Goal: Transaction & Acquisition: Purchase product/service

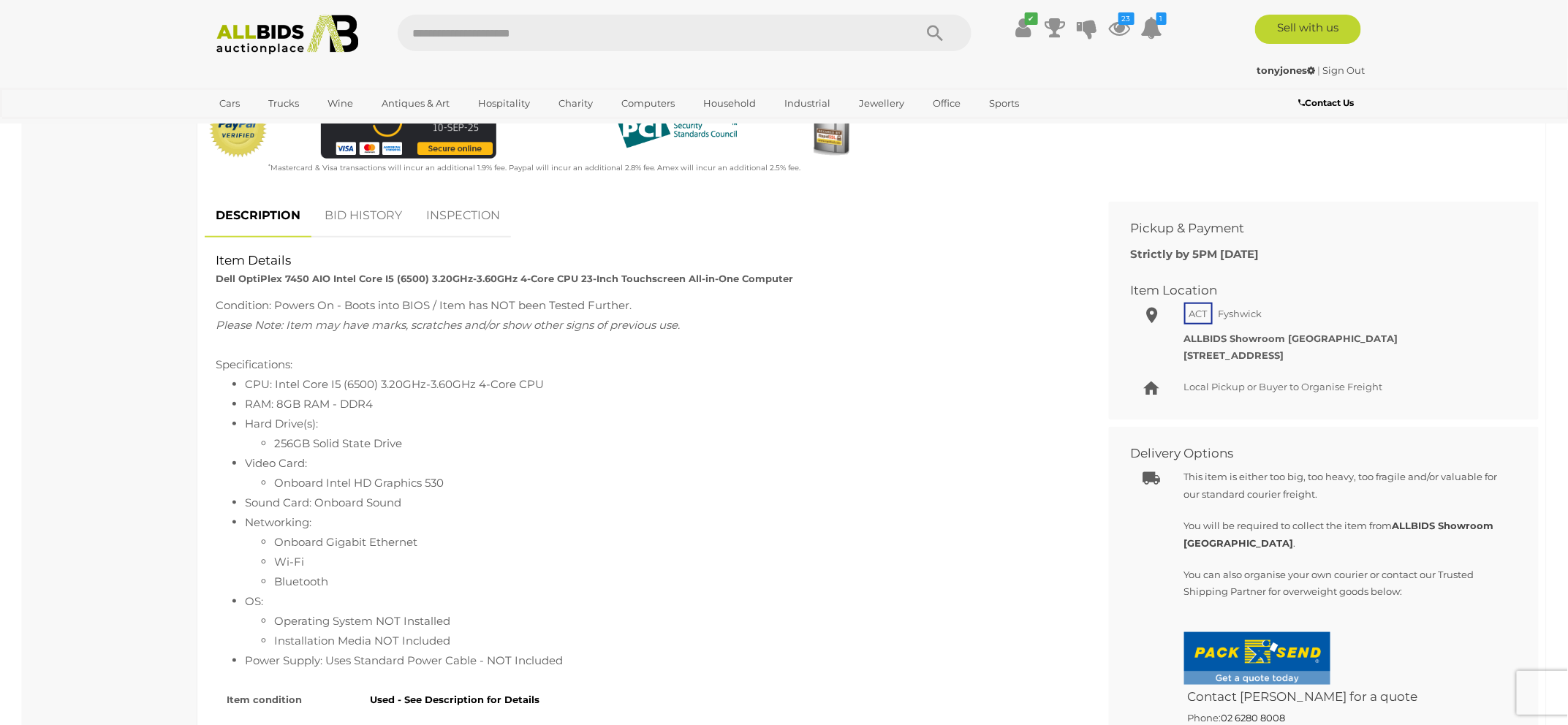
scroll to position [498, 0]
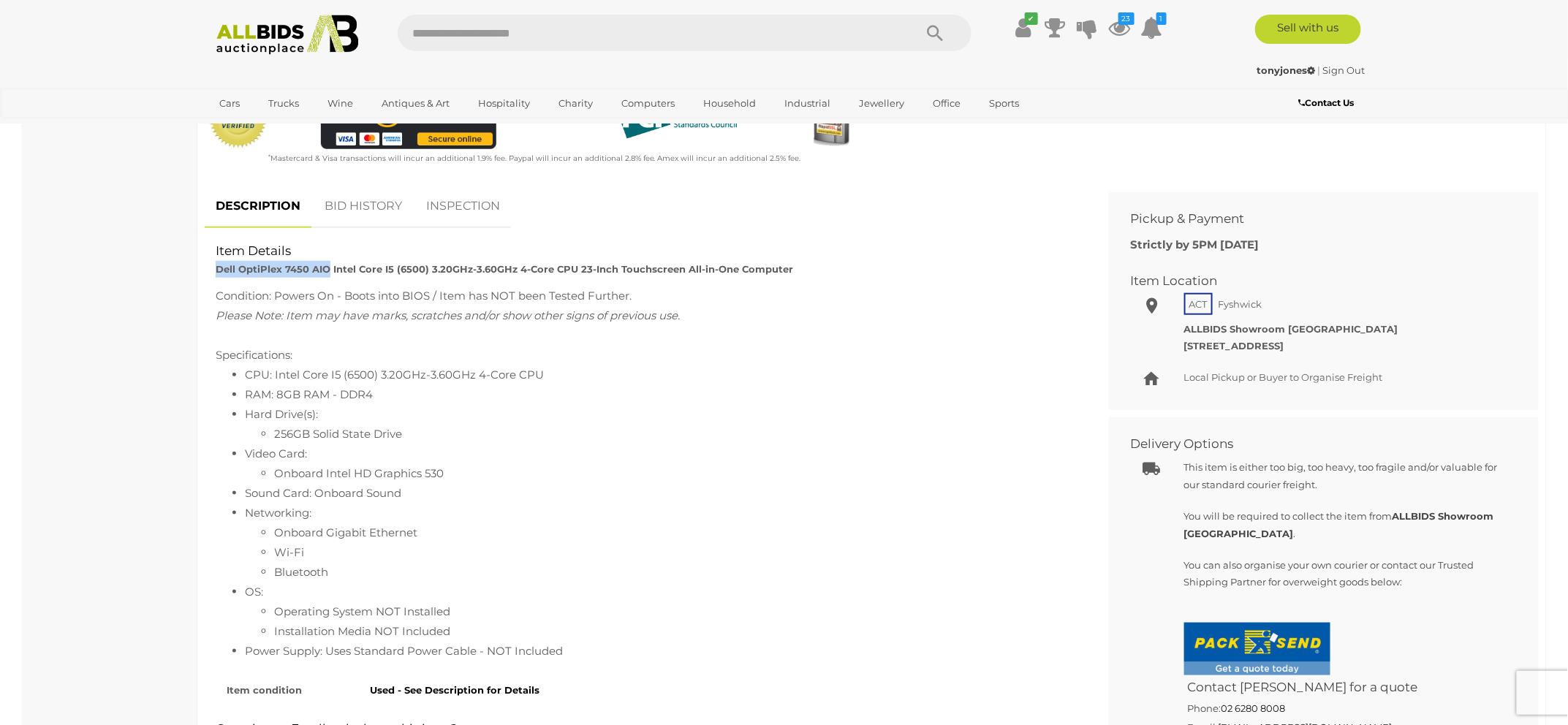
drag, startPoint x: 217, startPoint y: 267, endPoint x: 328, endPoint y: 271, distance: 111.1
click at [328, 271] on strong "Dell OptiPlex 7450 AIO Intel Core I5 (6500) 3.20GHz-3.60GHz 4-Core CPU 23-Inch …" at bounding box center [504, 268] width 577 height 11
copy strong "Dell OptiPlex 7450 AIO"
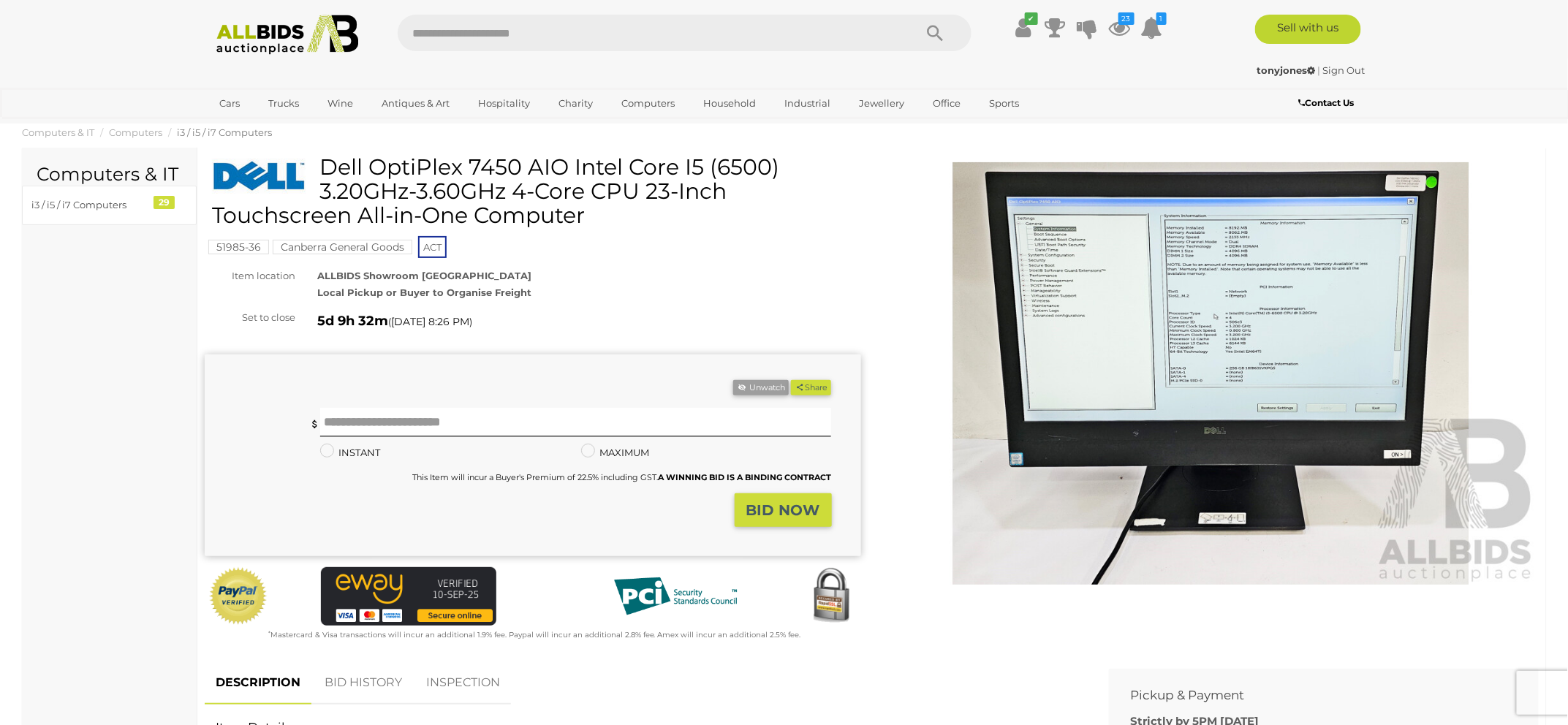
scroll to position [0, 0]
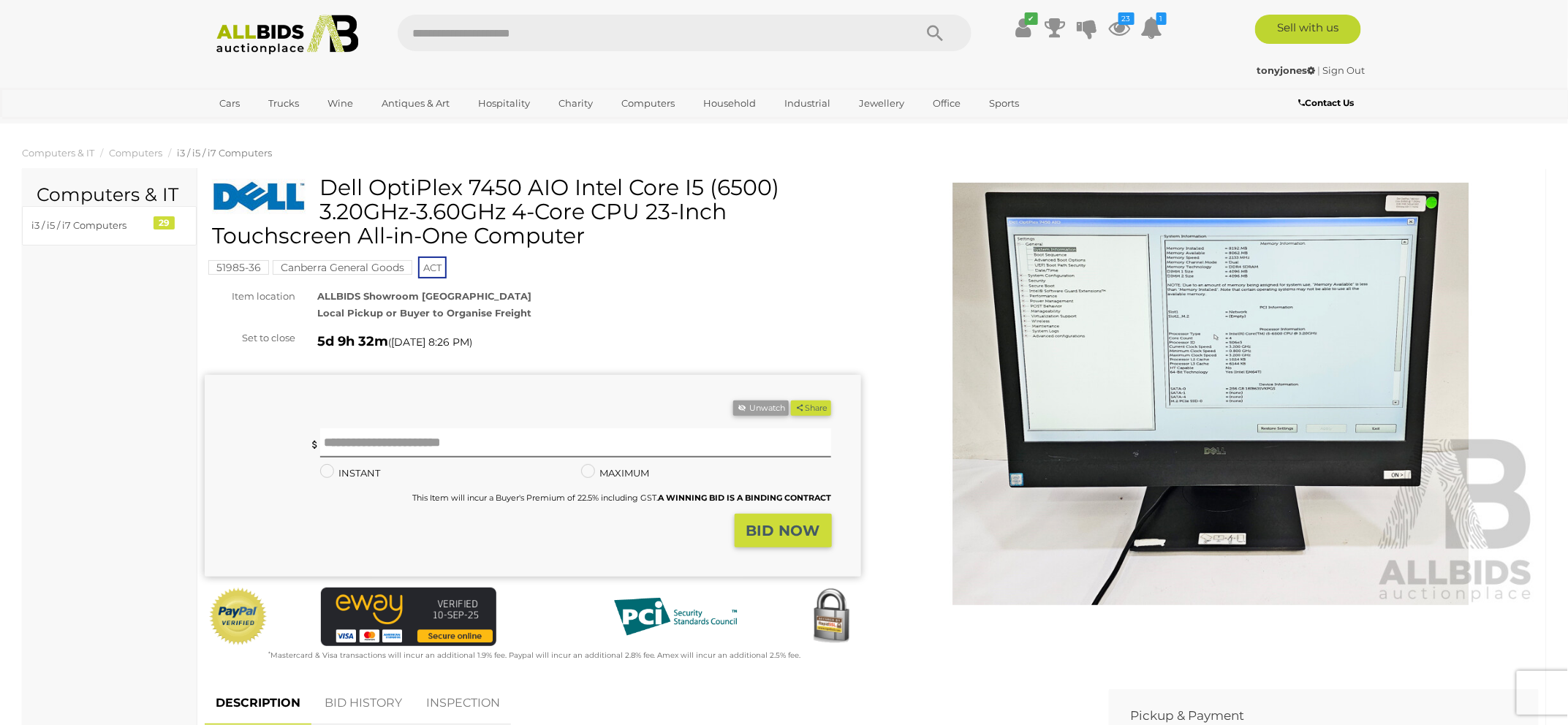
click at [1149, 334] on img at bounding box center [1211, 393] width 656 height 423
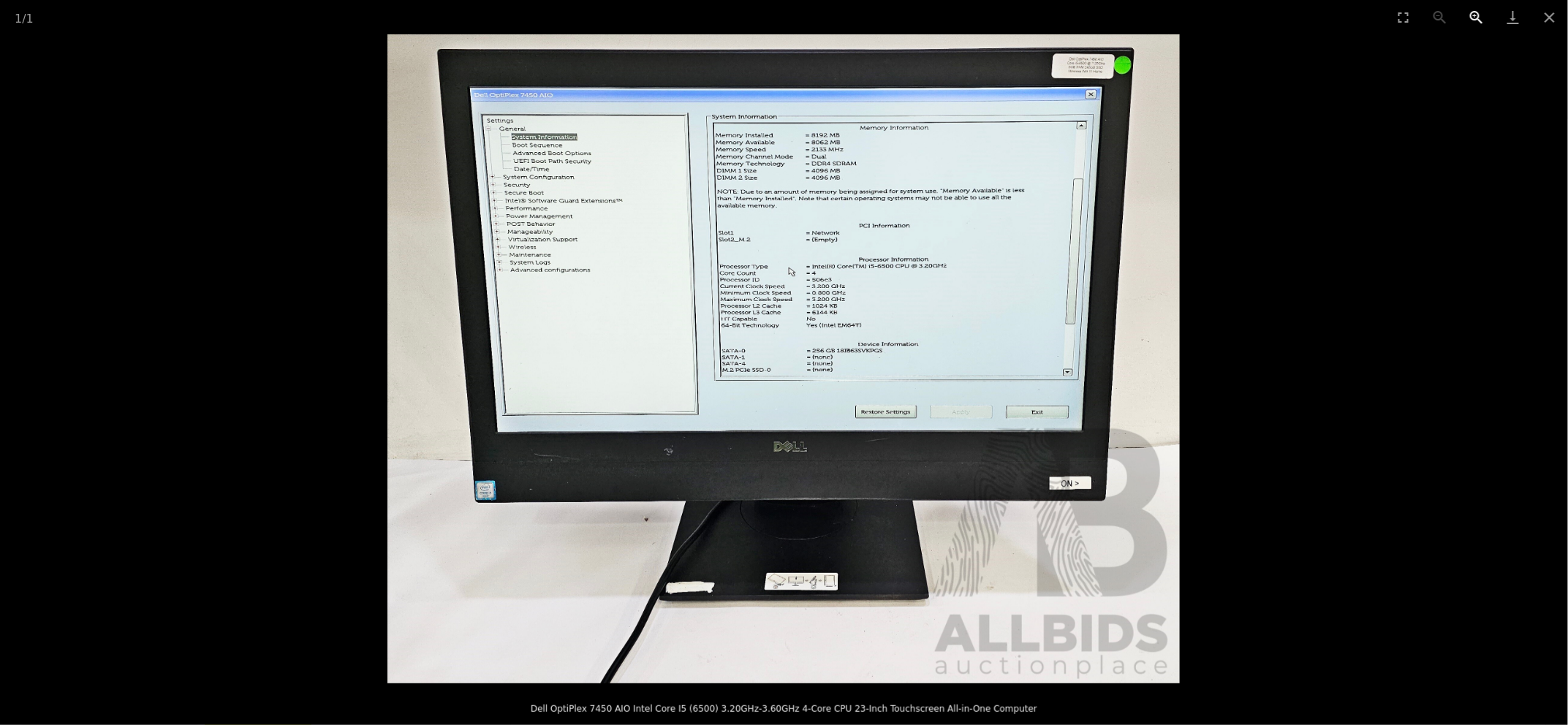
click at [1473, 10] on button "Zoom in" at bounding box center [1477, 17] width 36 height 35
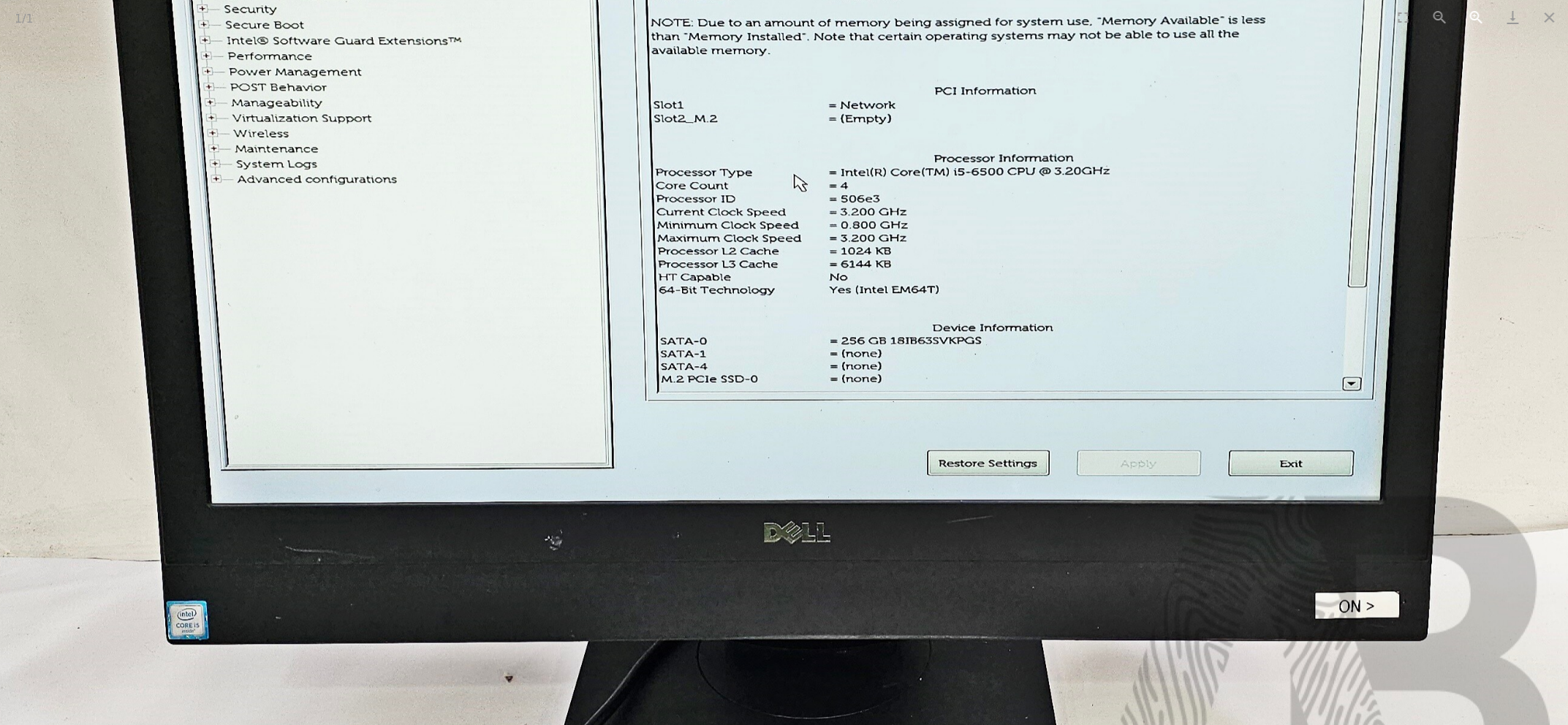
click at [1480, 11] on button "Zoom in" at bounding box center [1477, 17] width 36 height 35
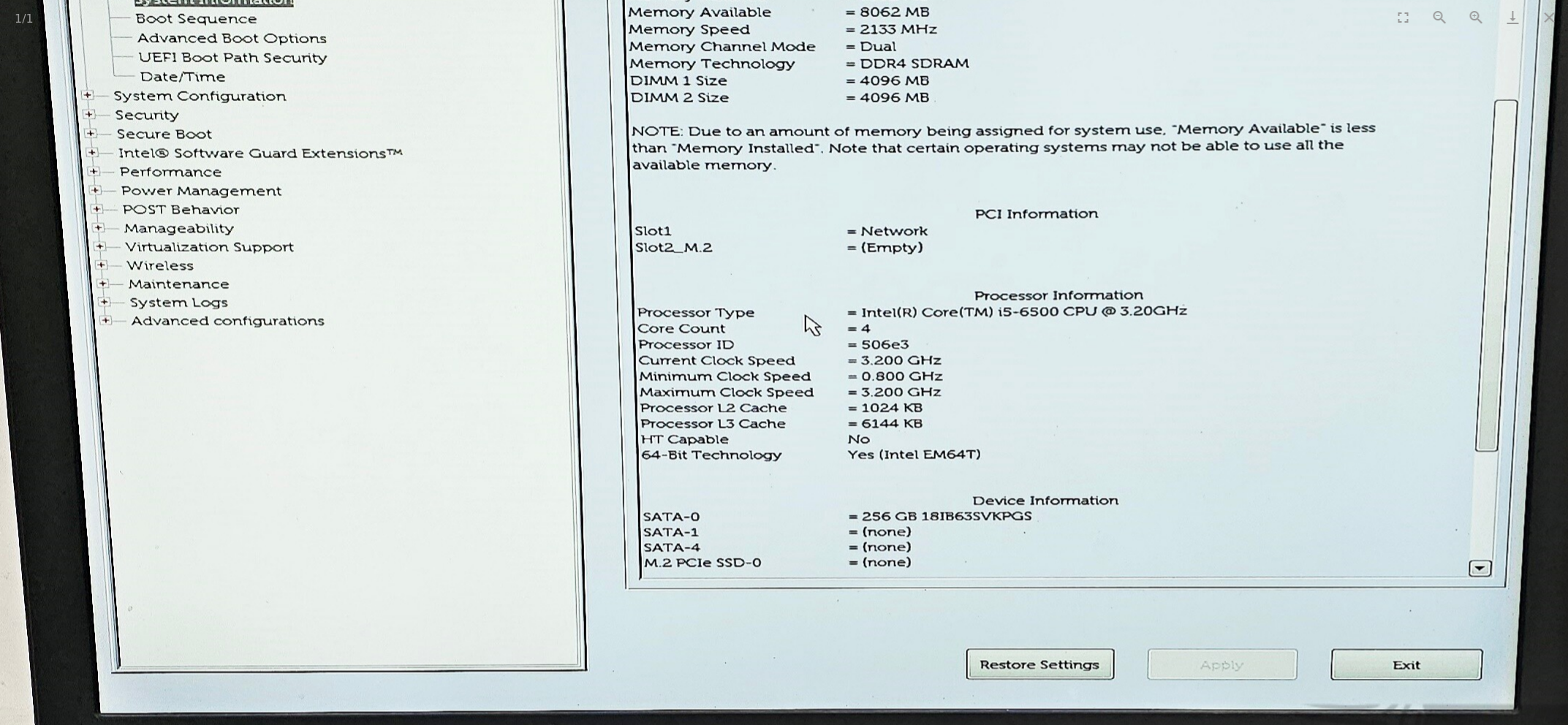
drag, startPoint x: 1202, startPoint y: 109, endPoint x: 1210, endPoint y: 289, distance: 180.2
click at [1210, 289] on img at bounding box center [793, 537] width 1919 height 1572
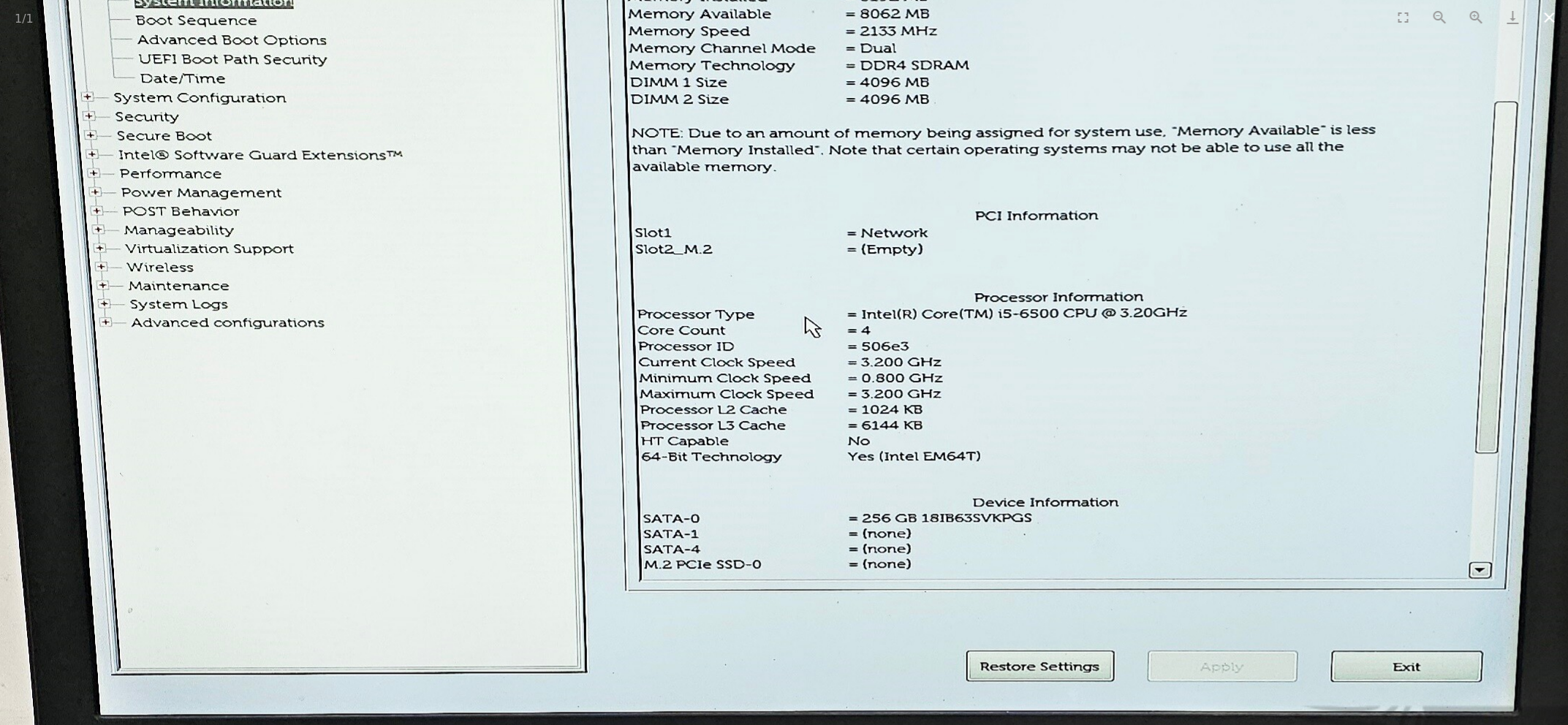
click at [1550, 16] on button "Close gallery" at bounding box center [1550, 17] width 36 height 35
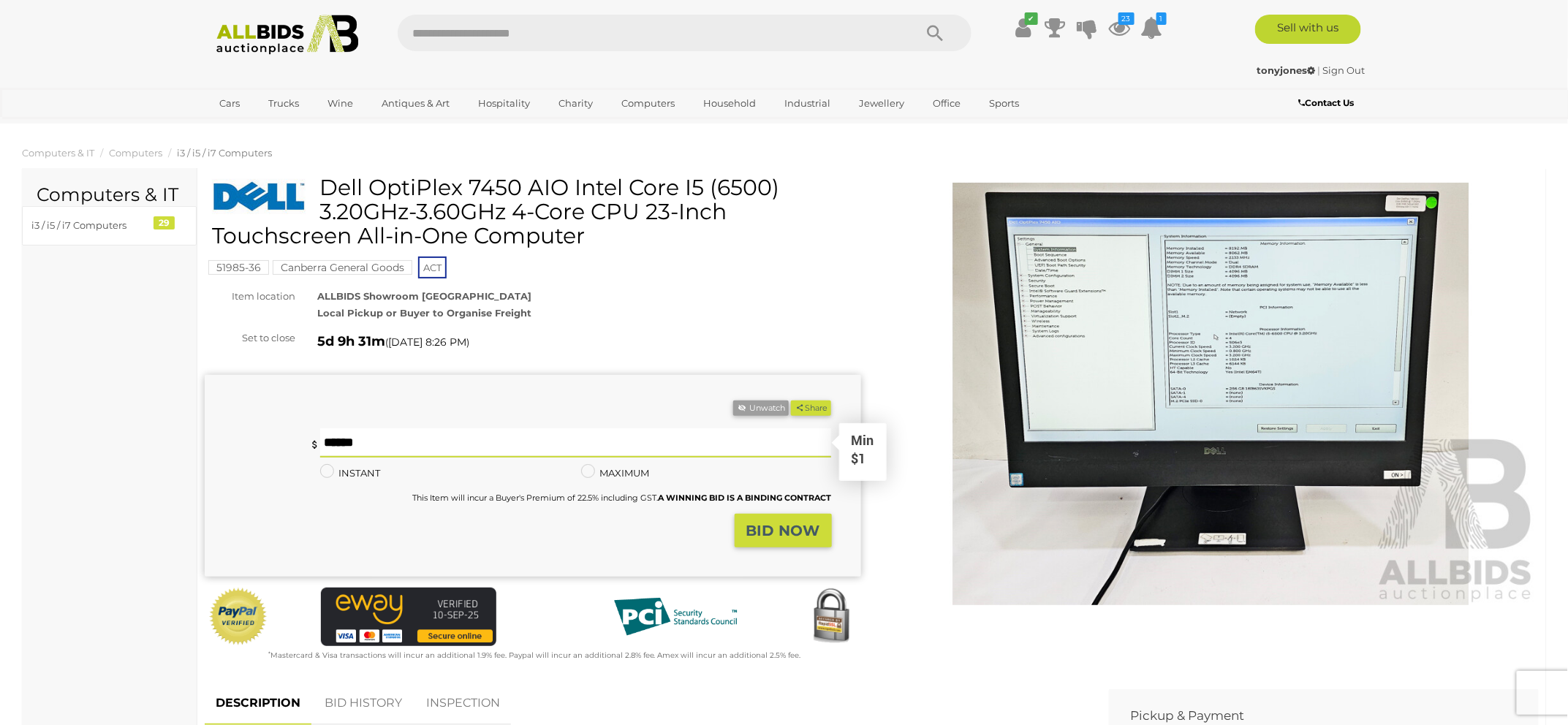
click at [346, 434] on input "text" at bounding box center [576, 443] width 511 height 30
type input "**"
click at [766, 533] on strong "BID NOW" at bounding box center [783, 531] width 74 height 17
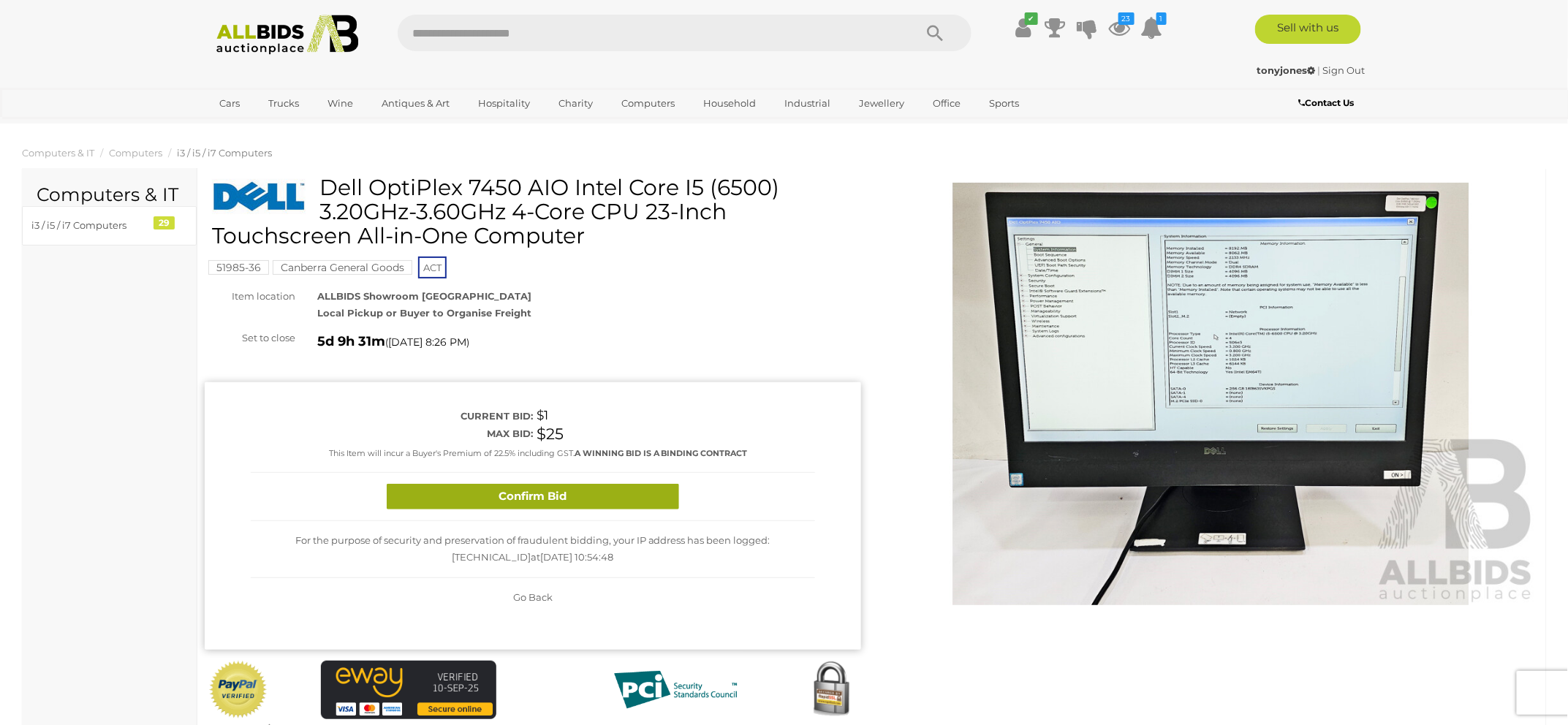
click at [550, 494] on button "Confirm Bid" at bounding box center [532, 496] width 293 height 25
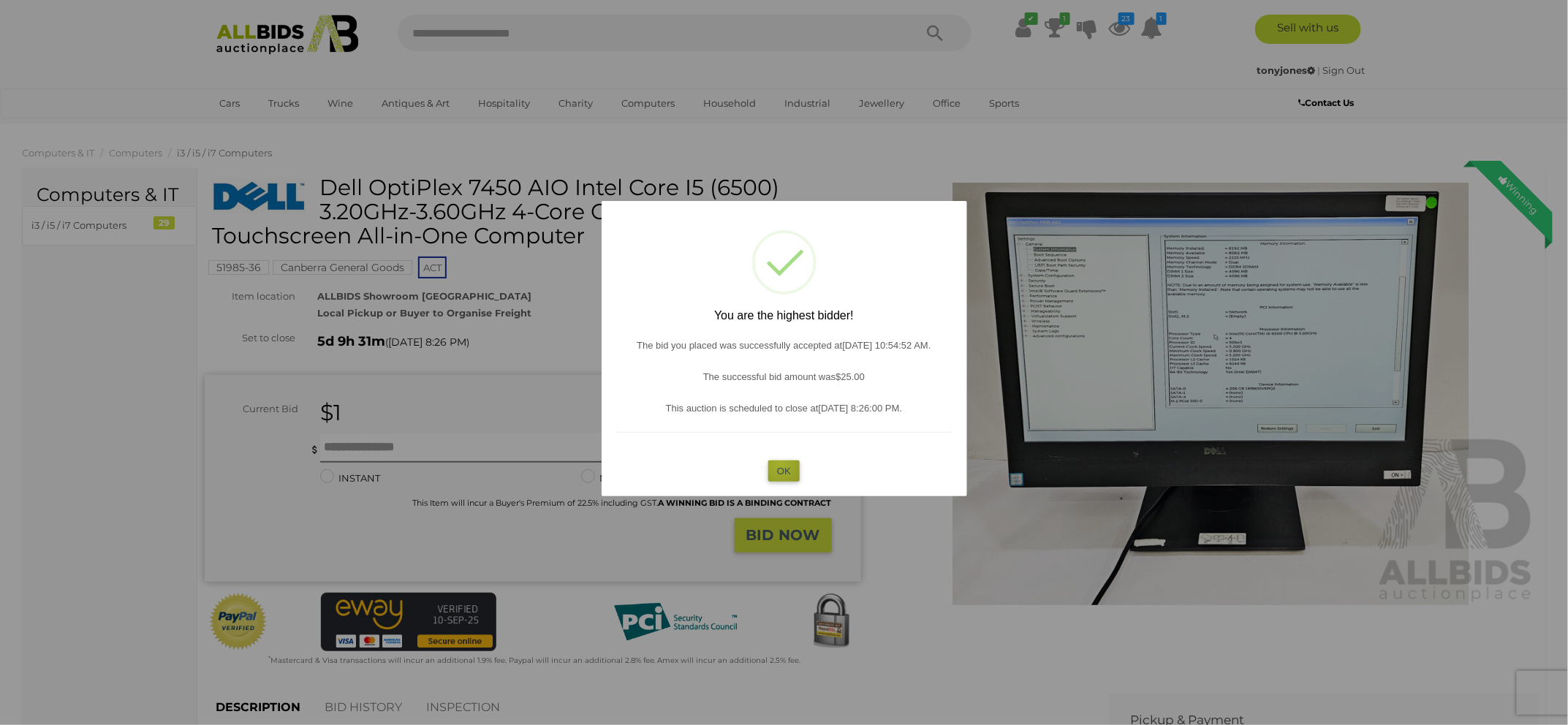
click at [781, 463] on button "OK" at bounding box center [784, 471] width 31 height 21
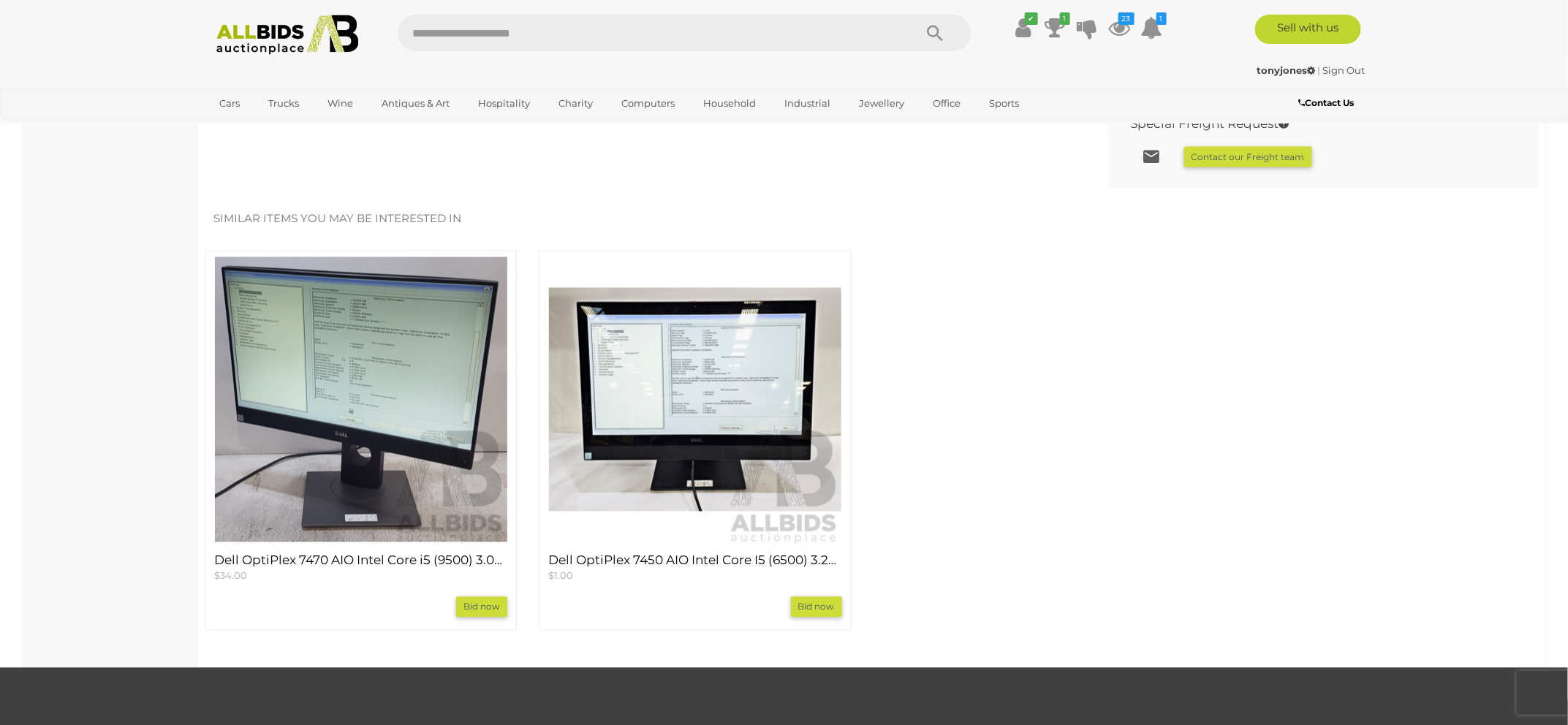
scroll to position [1140, 0]
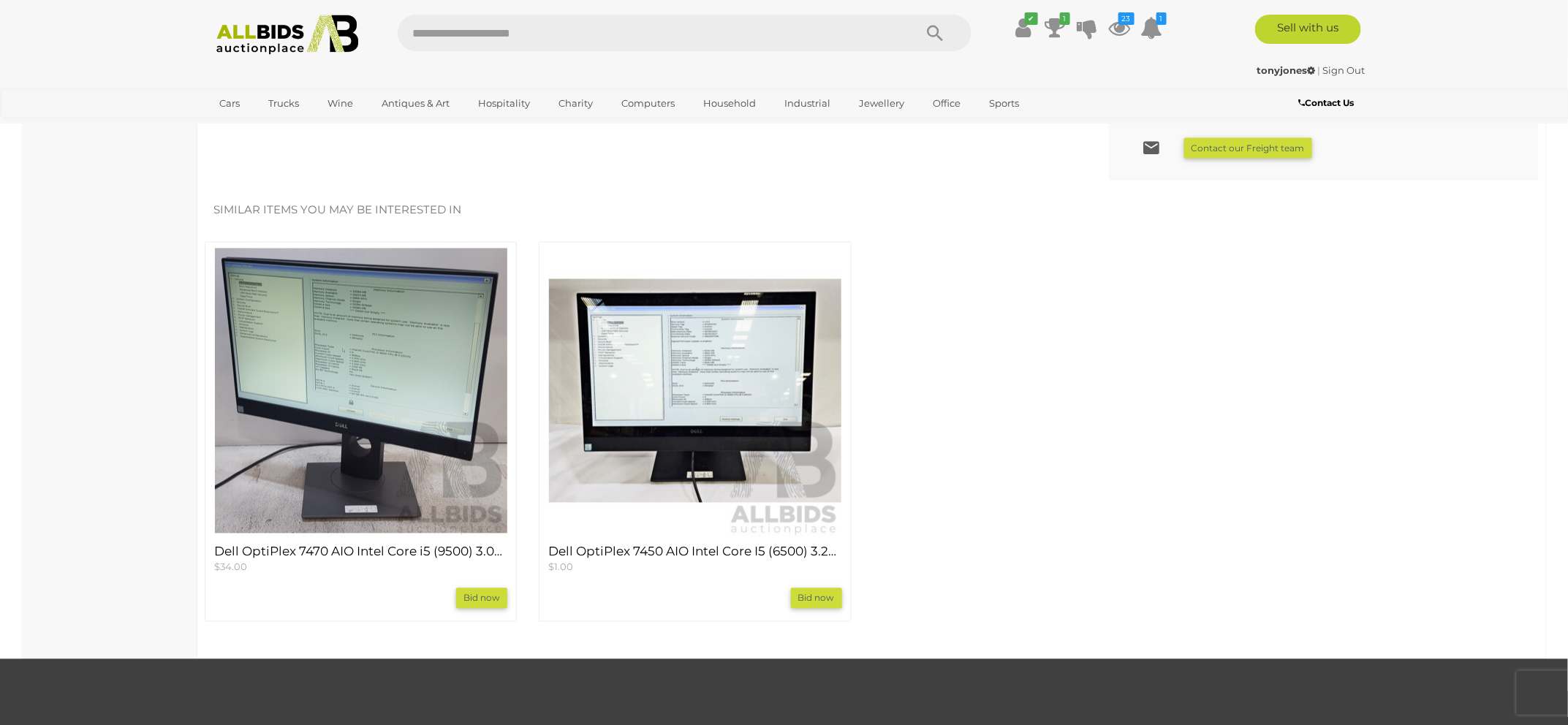
click at [702, 416] on img at bounding box center [695, 391] width 293 height 293
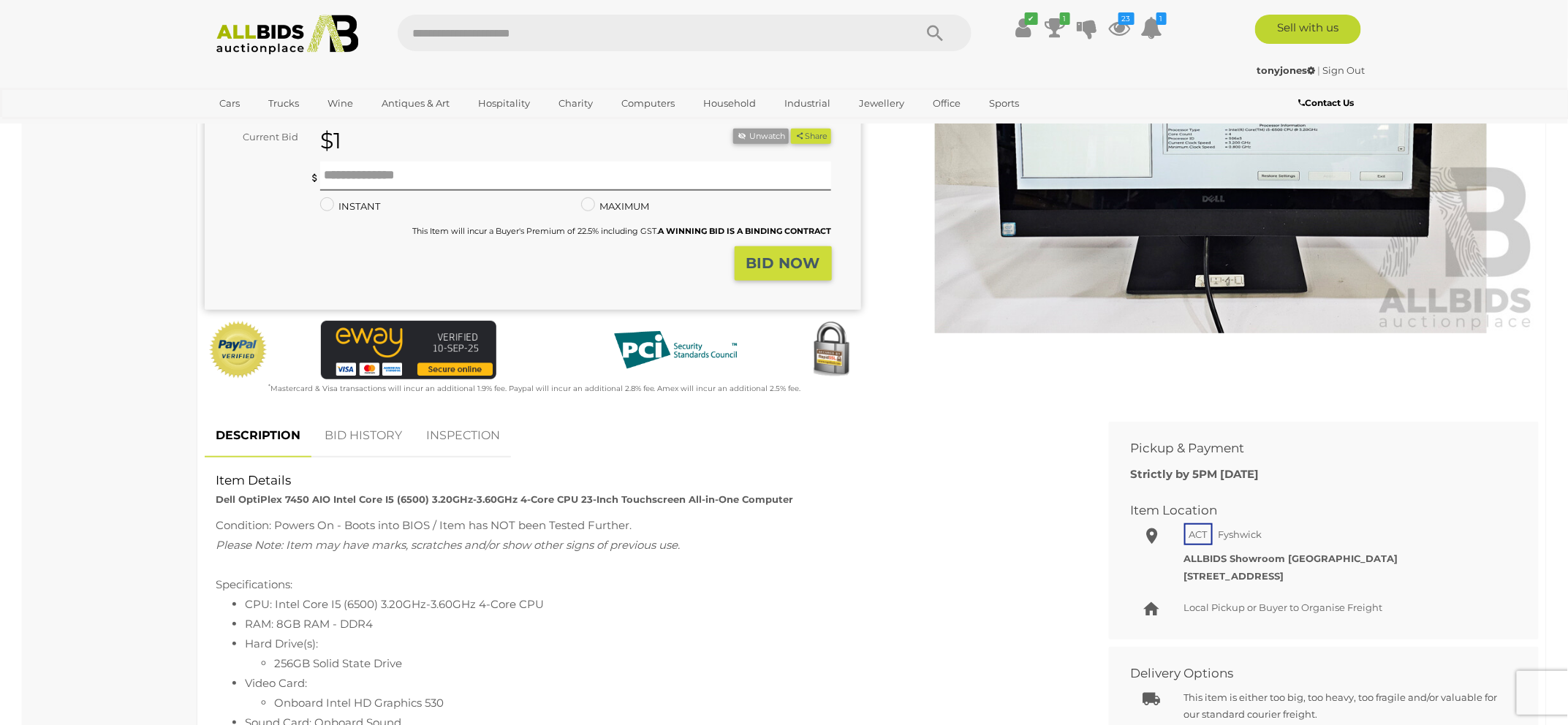
scroll to position [287, 0]
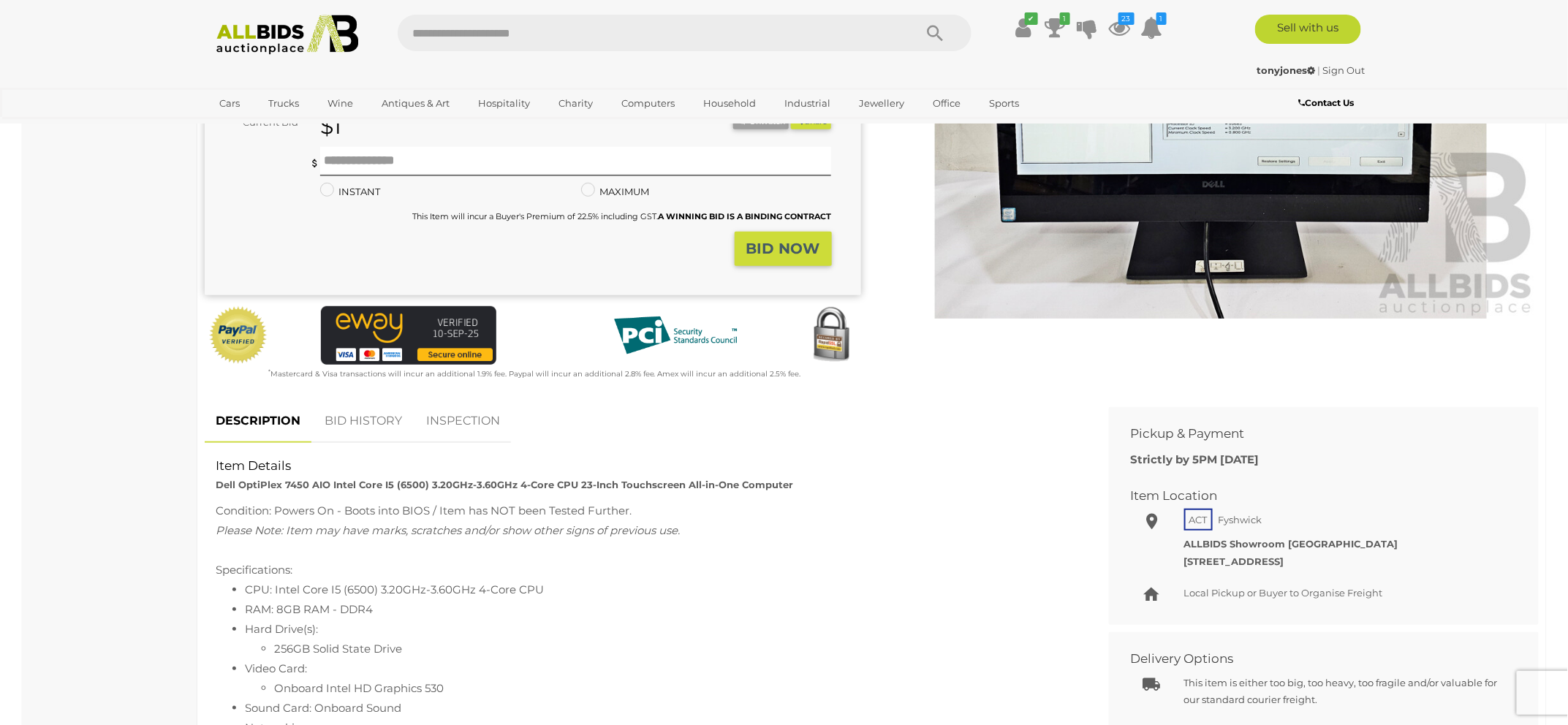
click at [380, 414] on link "BID HISTORY" at bounding box center [363, 422] width 100 height 43
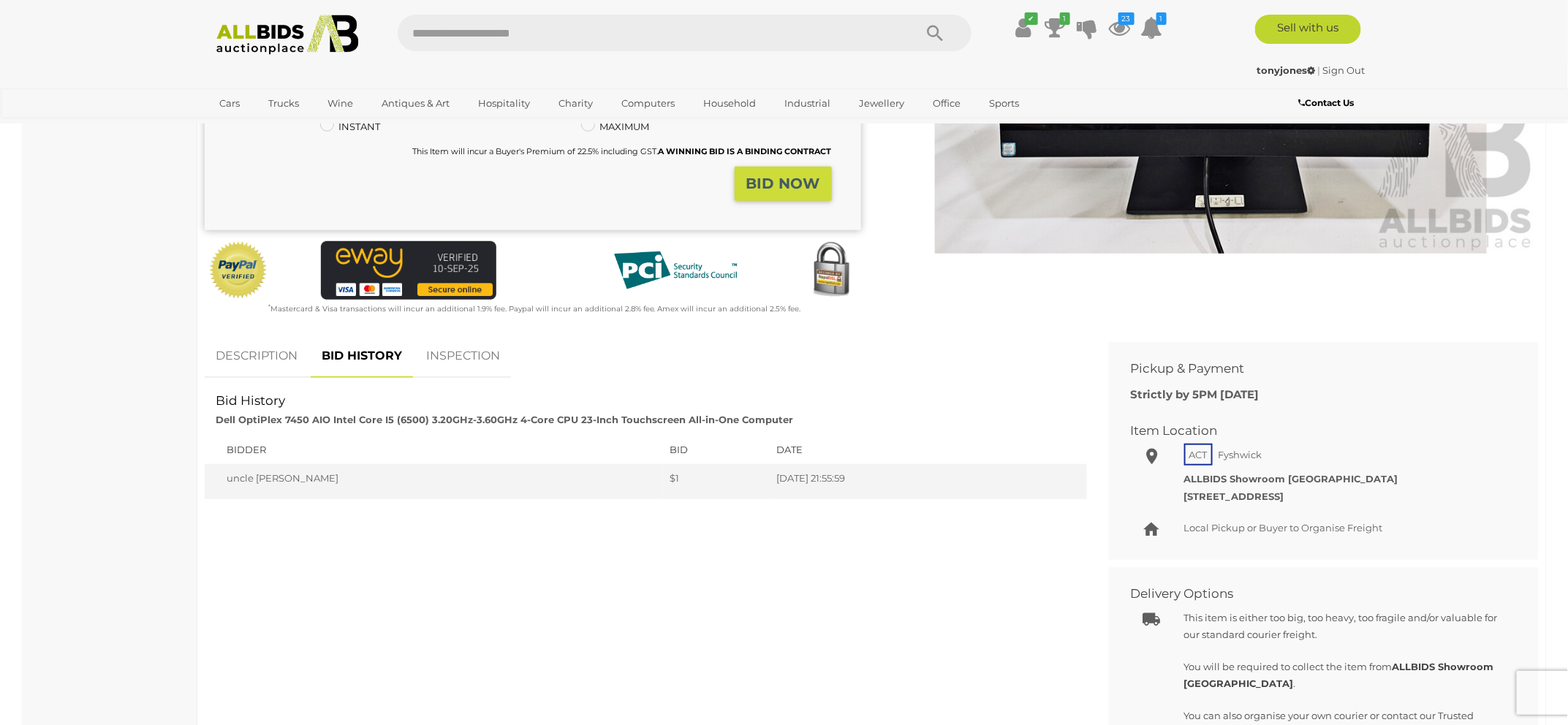
scroll to position [0, 0]
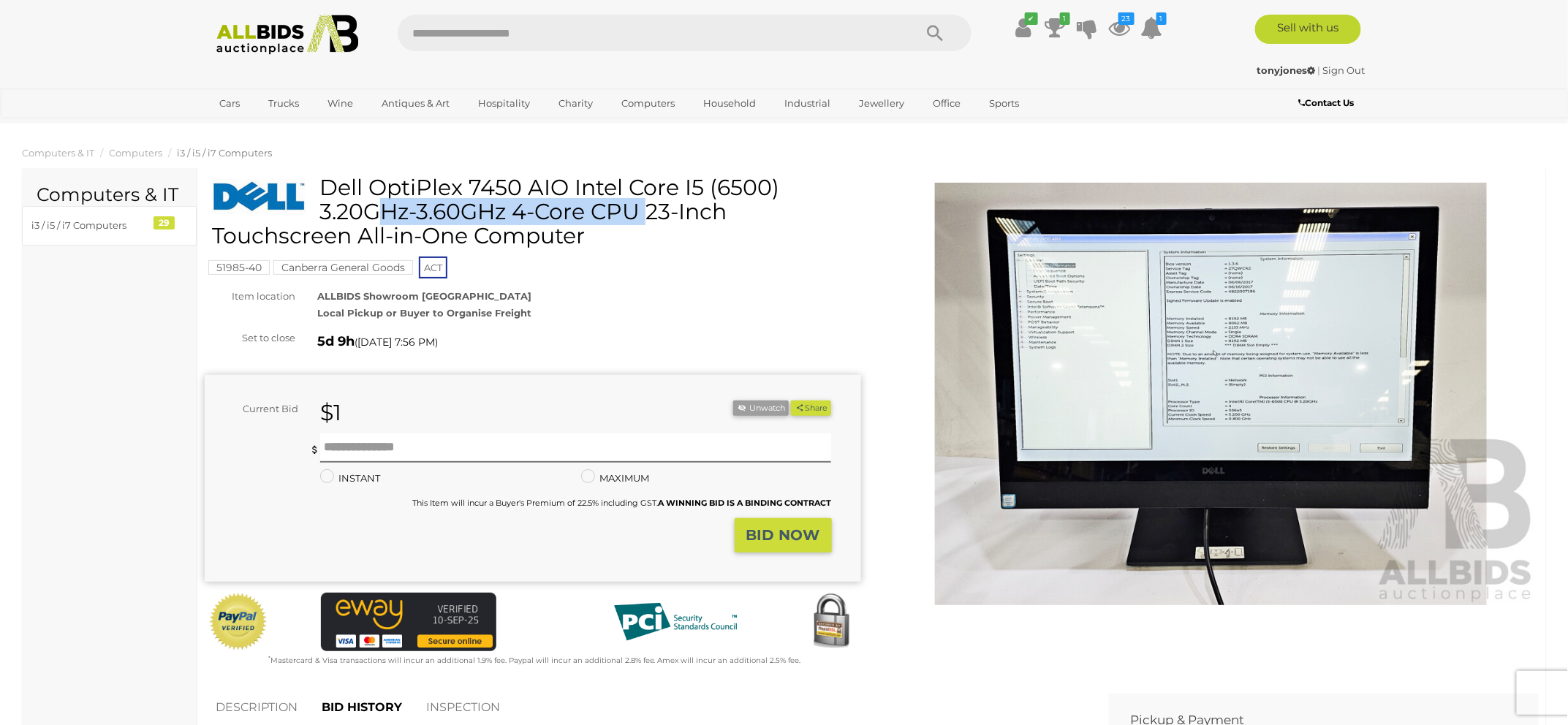
drag, startPoint x: 322, startPoint y: 182, endPoint x: 567, endPoint y: 186, distance: 245.0
click at [567, 186] on h1 "Dell OptiPlex 7450 AIO Intel Core I5 (6500) 3.20GHz-3.60GHz 4-Core CPU 23-Inch …" at bounding box center [534, 211] width 645 height 72
copy h1 "Dell OptiPlex 7450 AIO"
click at [505, 24] on input "text" at bounding box center [649, 33] width 502 height 36
paste input "**********"
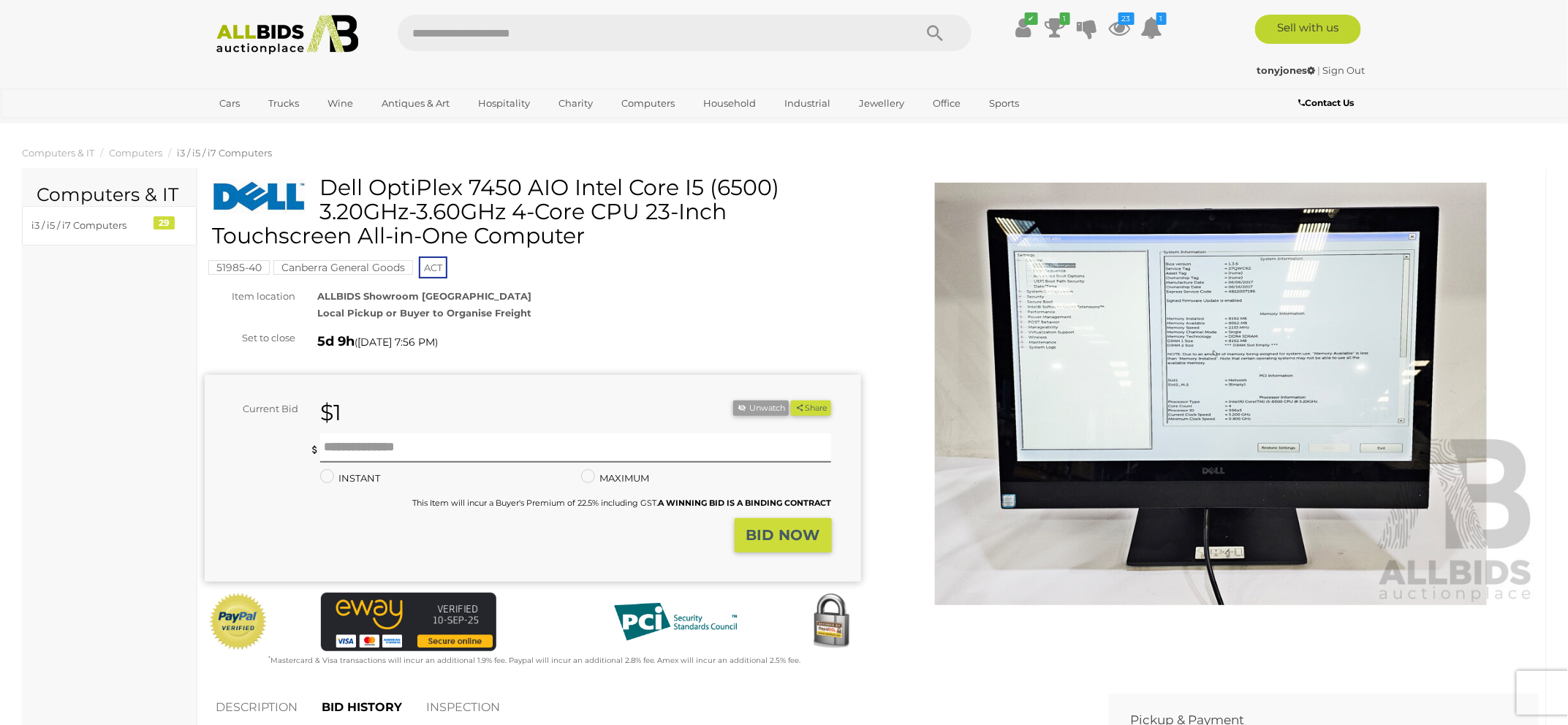
type input "**********"
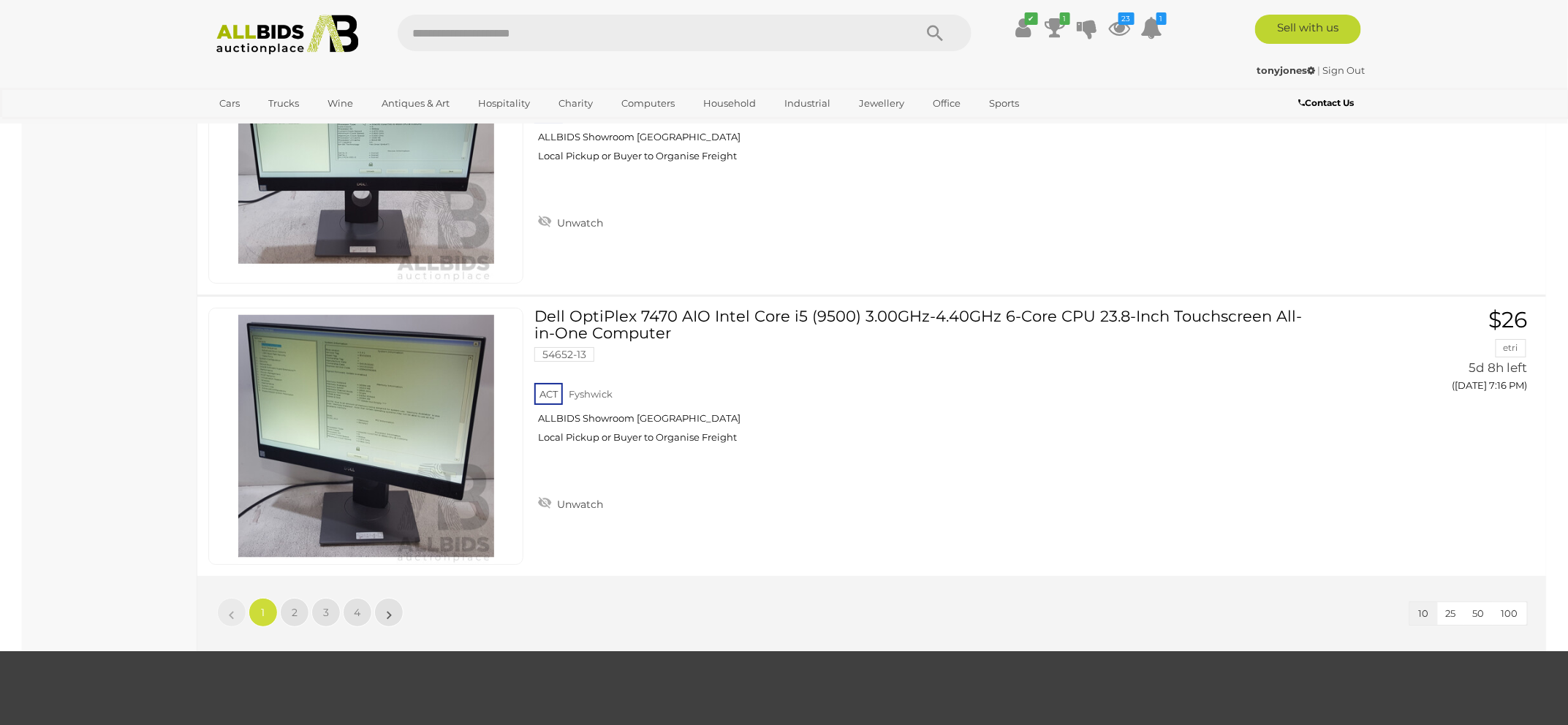
scroll to position [2448, 0]
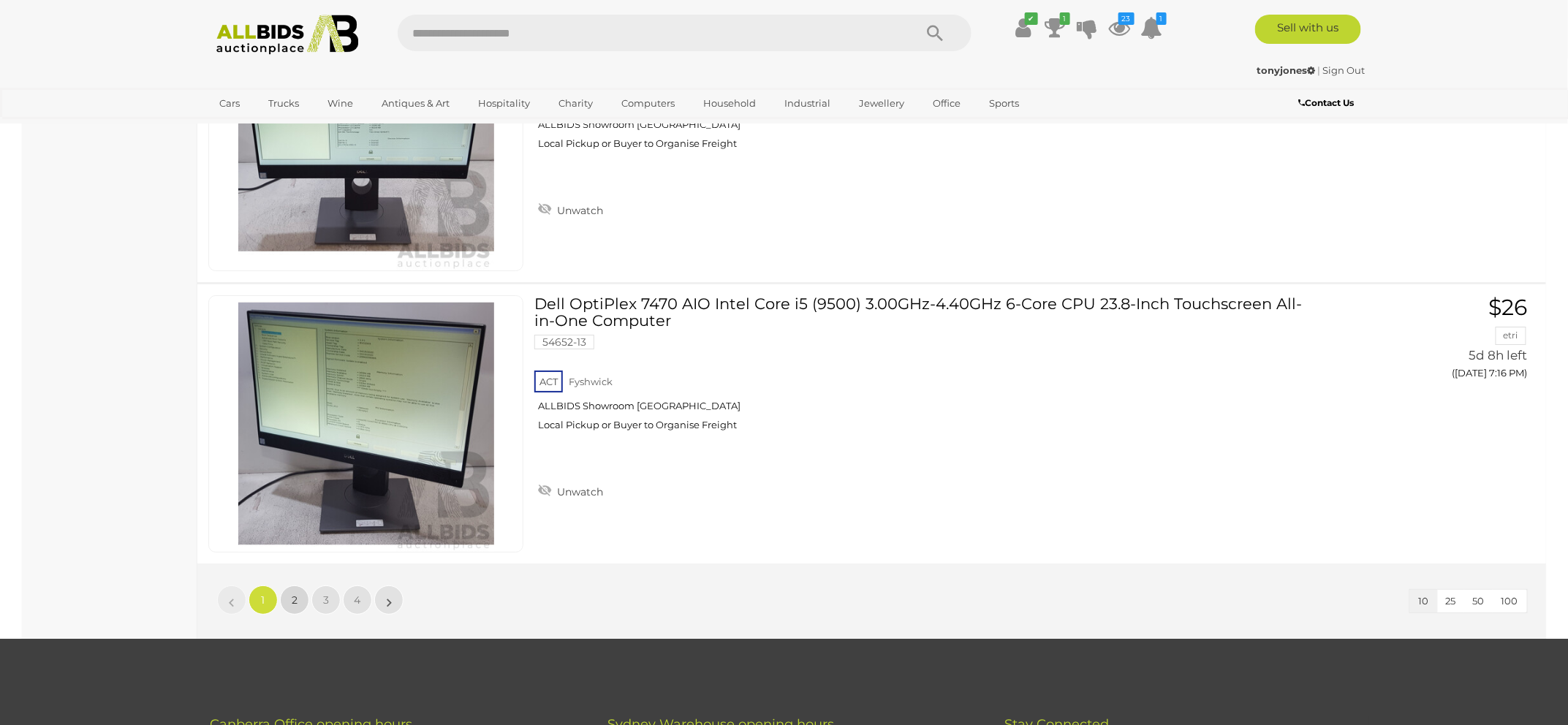
click at [299, 595] on link "2" at bounding box center [294, 600] width 30 height 30
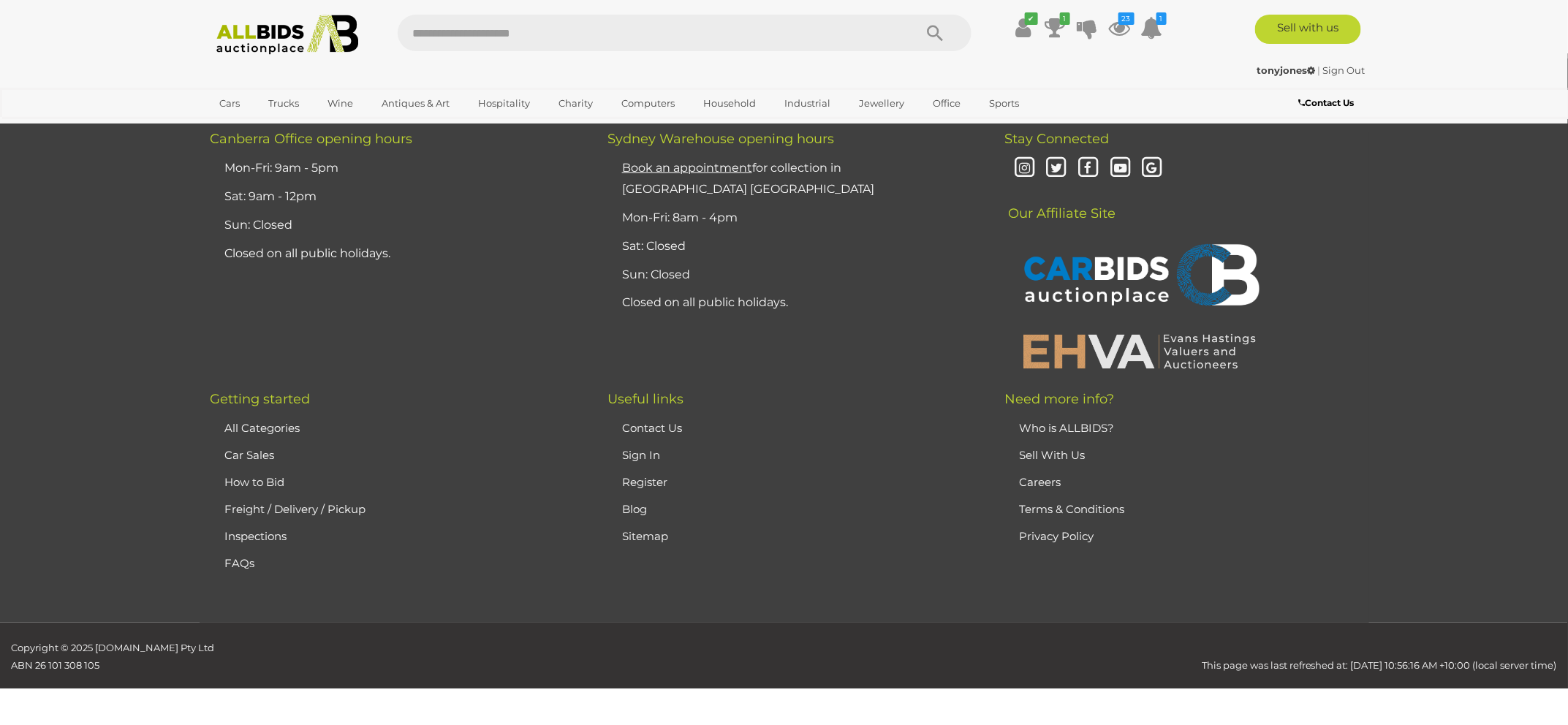
scroll to position [0, 0]
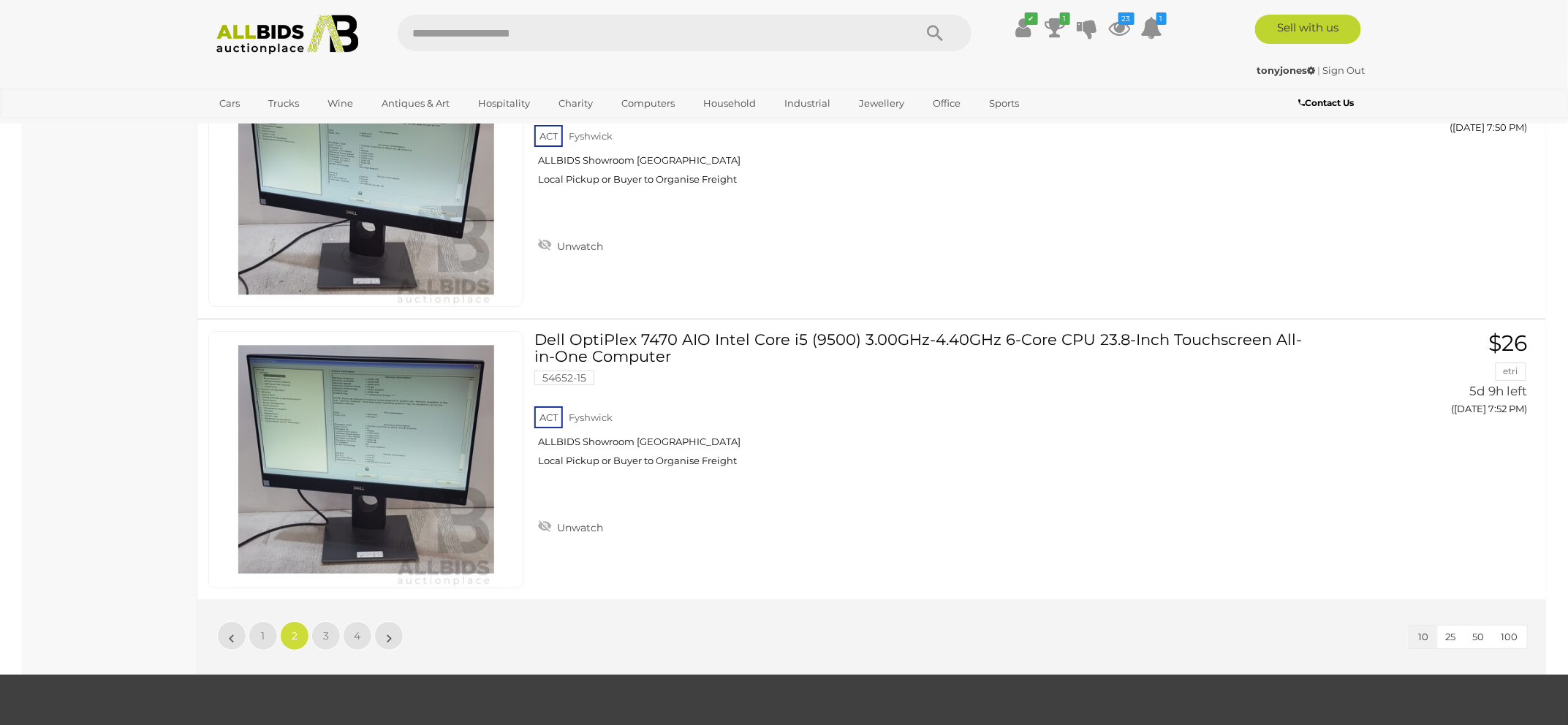
scroll to position [2450, 0]
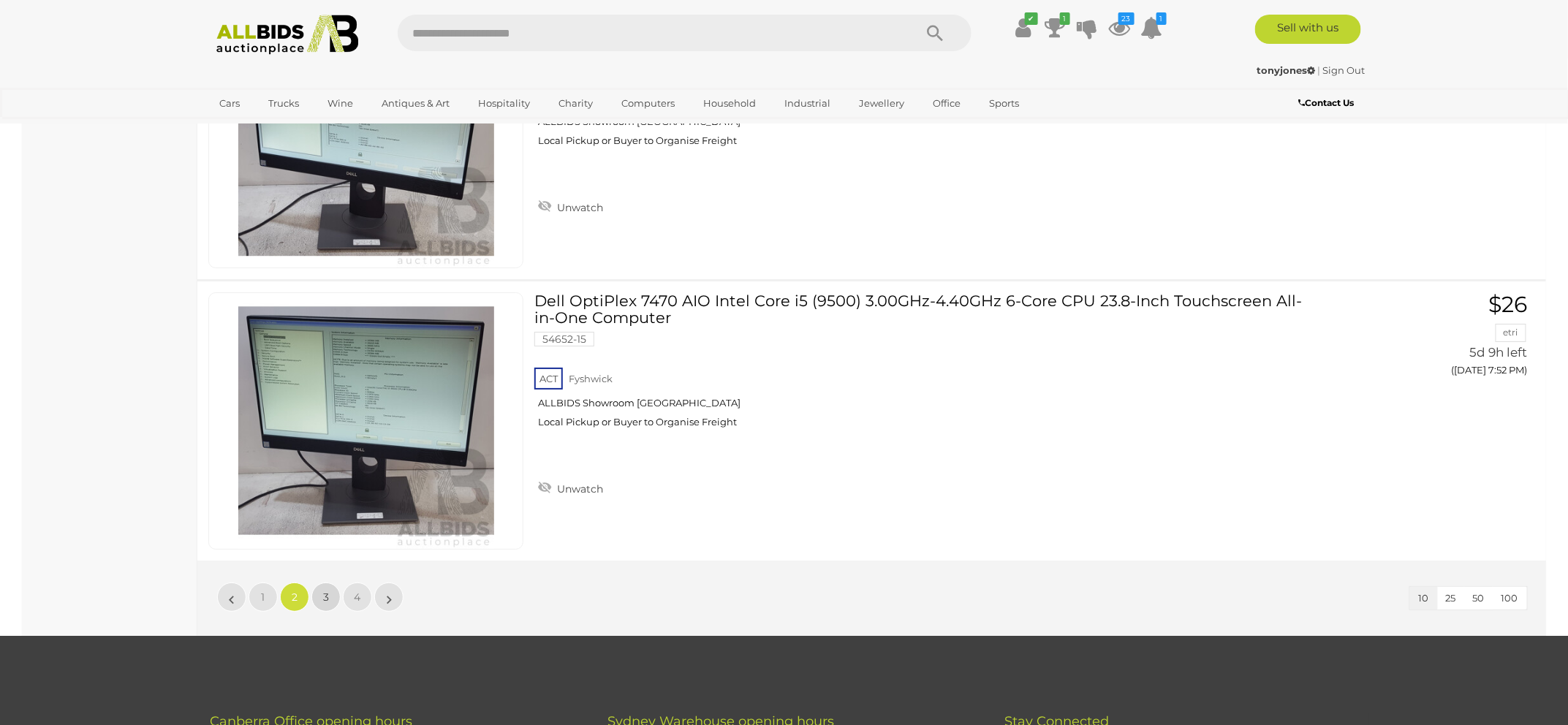
click at [331, 590] on link "3" at bounding box center [326, 597] width 30 height 30
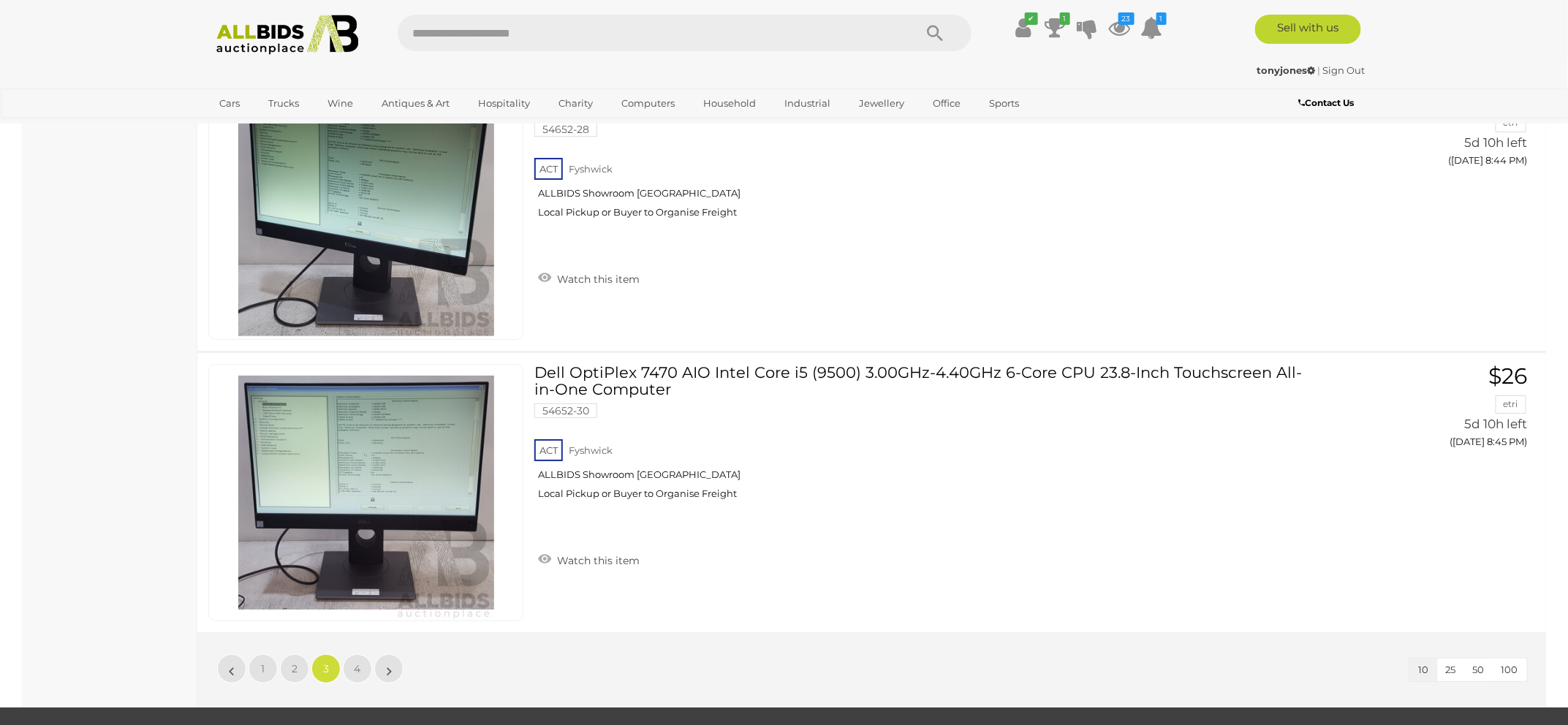
scroll to position [2371, 0]
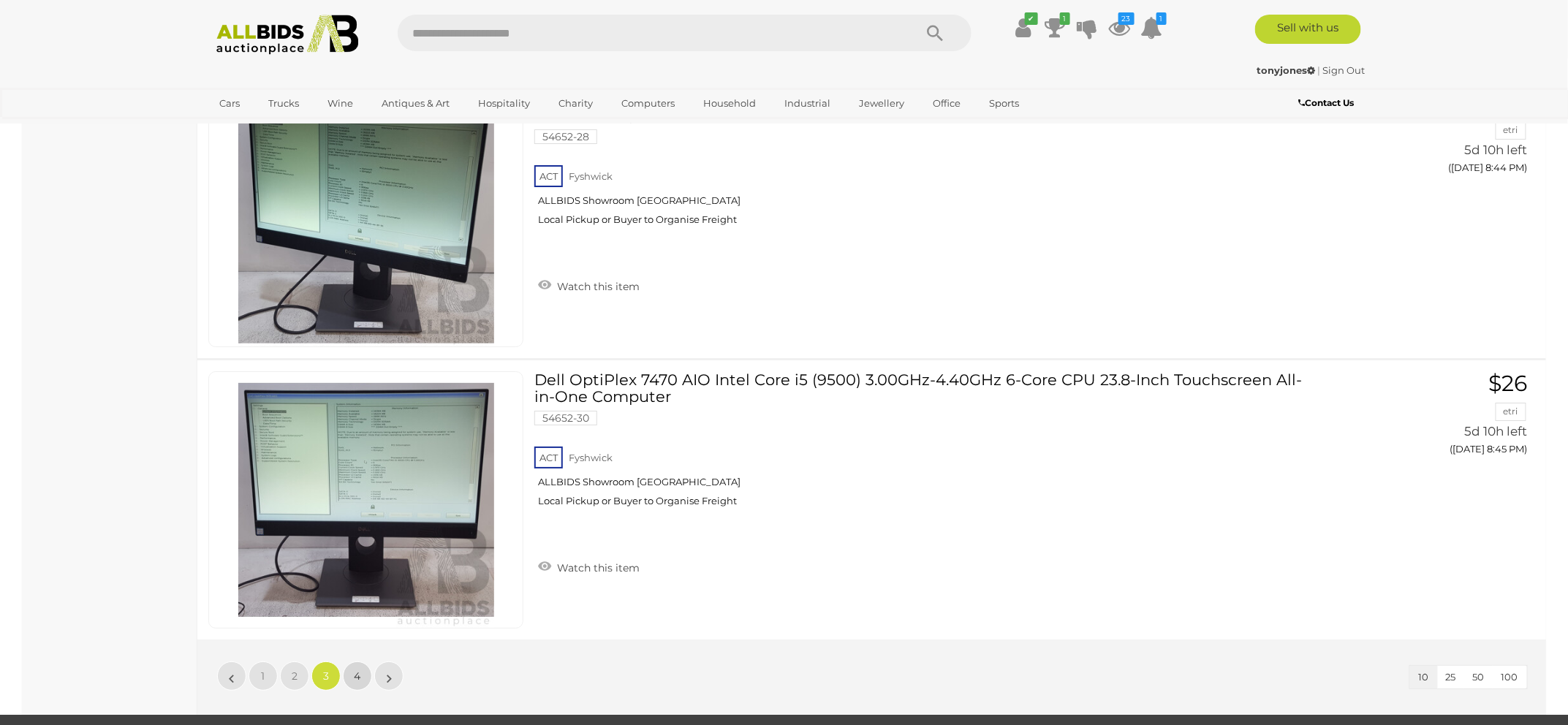
click at [361, 669] on link "4" at bounding box center [358, 676] width 30 height 30
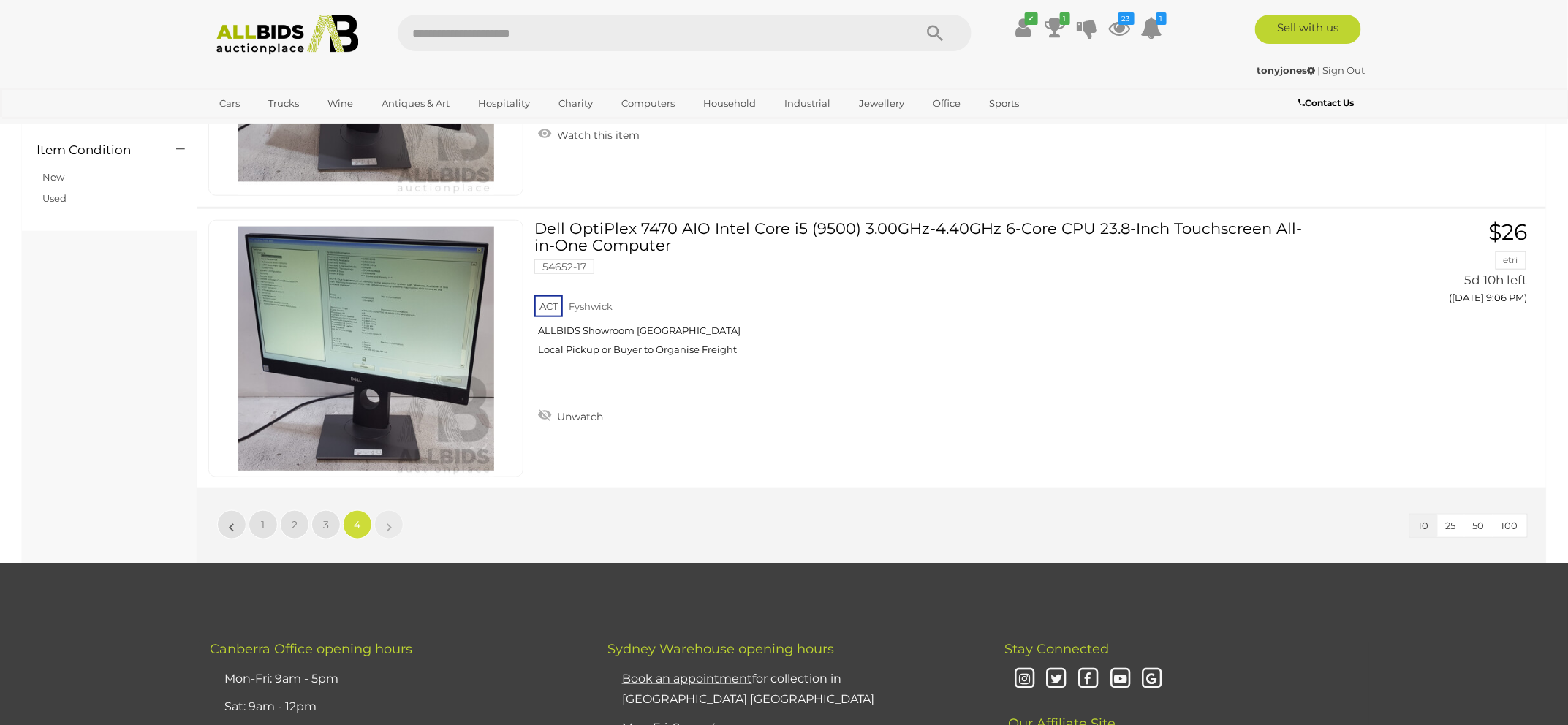
scroll to position [568, 0]
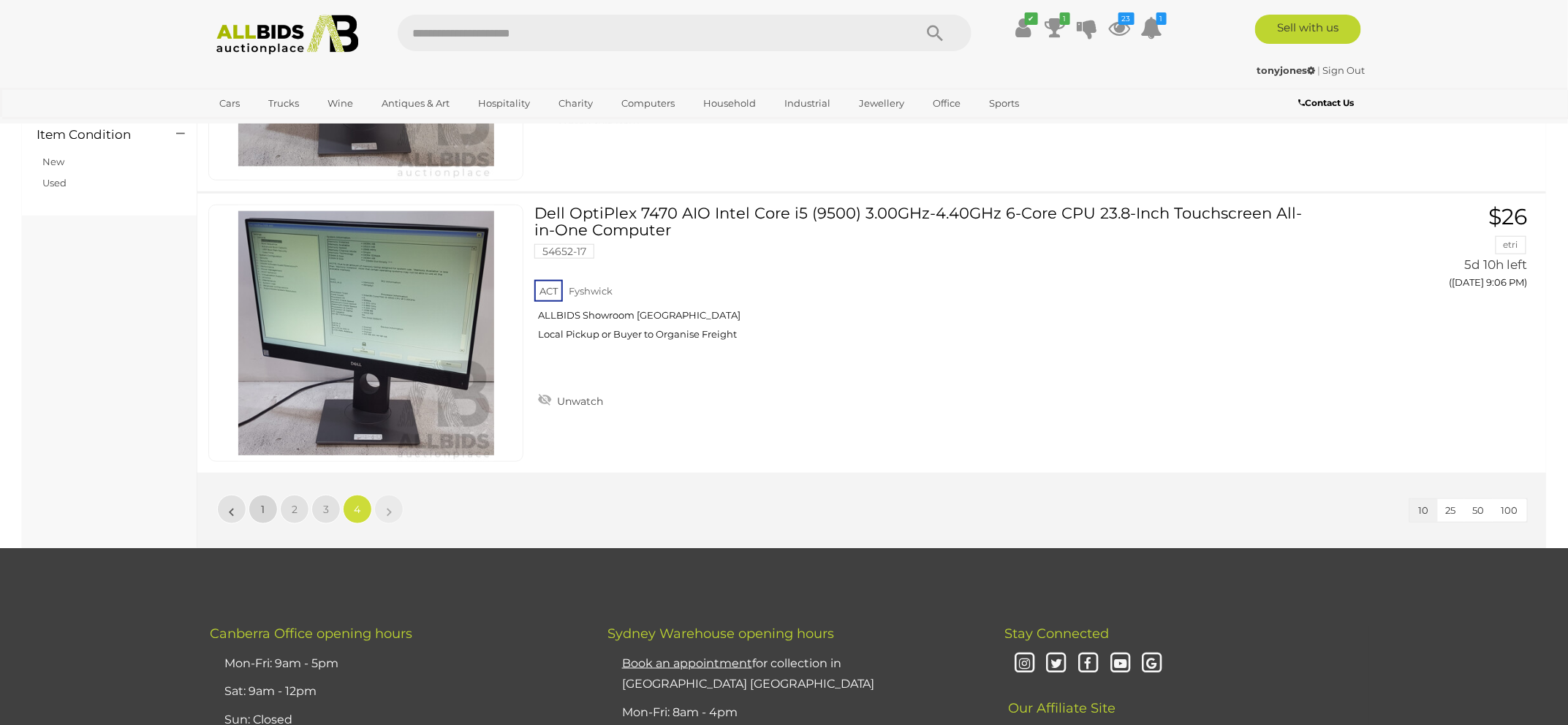
click at [263, 517] on link "1" at bounding box center [263, 510] width 30 height 30
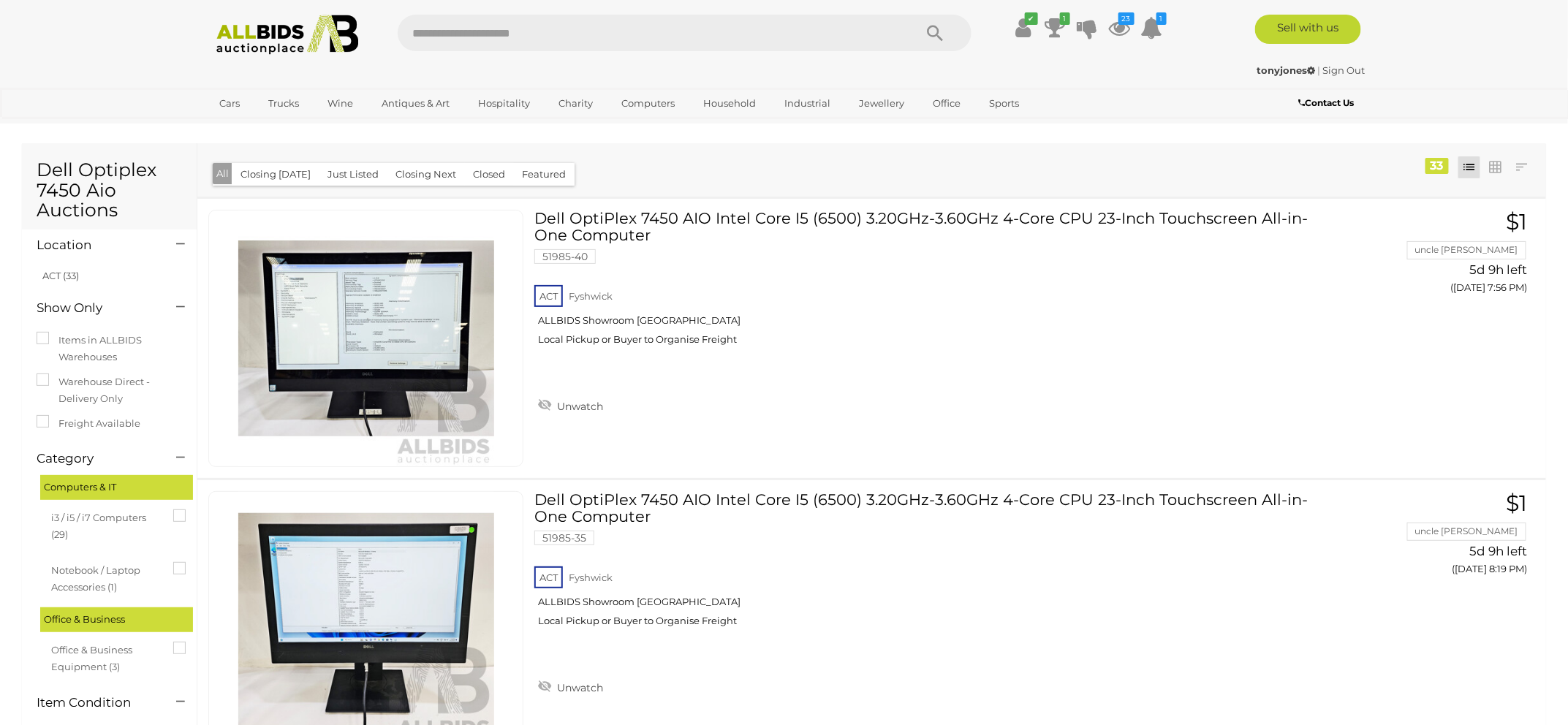
scroll to position [122, 0]
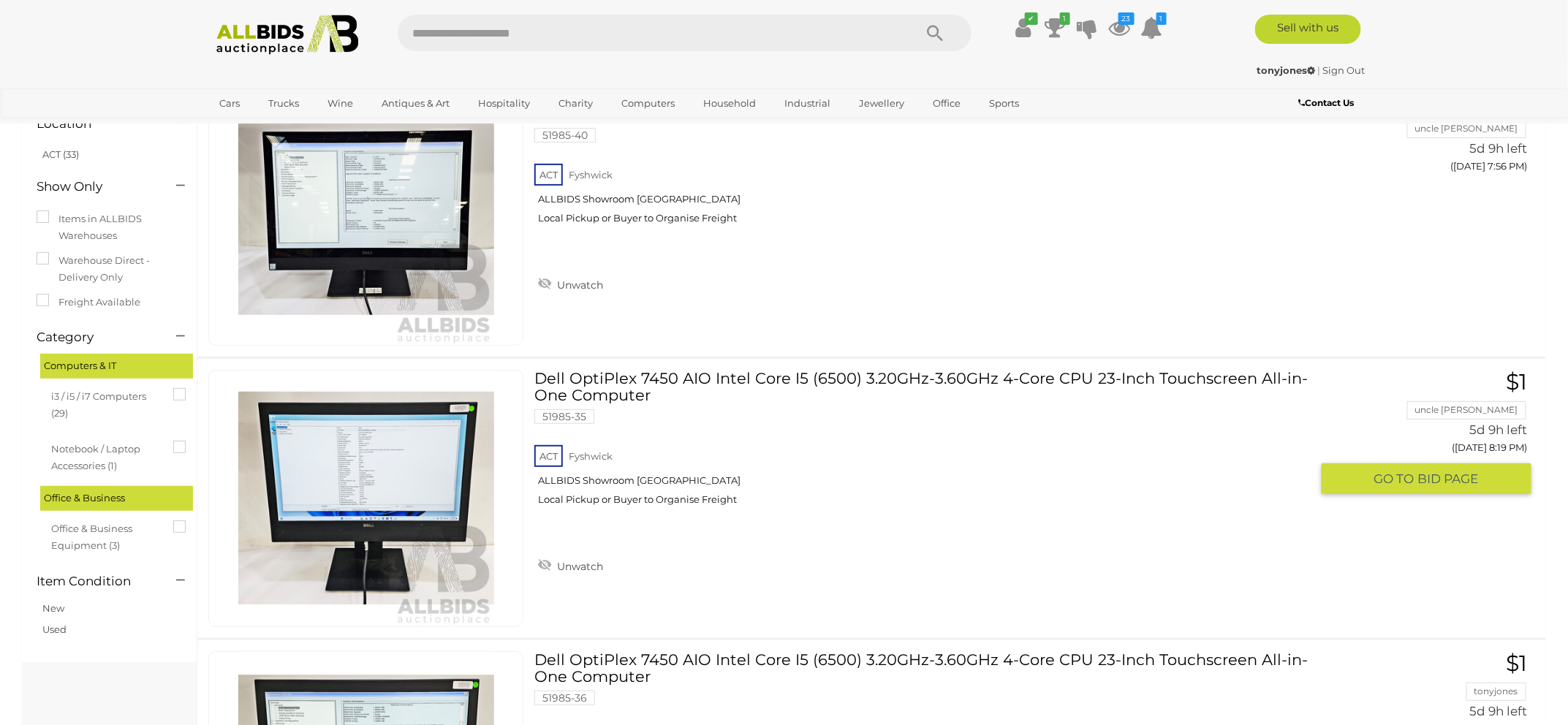
click at [923, 372] on link "Dell OptiPlex 7450 AIO Intel Core I5 (6500) 3.20GHz-3.60GHz 4-Core CPU 23-Inch …" at bounding box center [927, 443] width 765 height 147
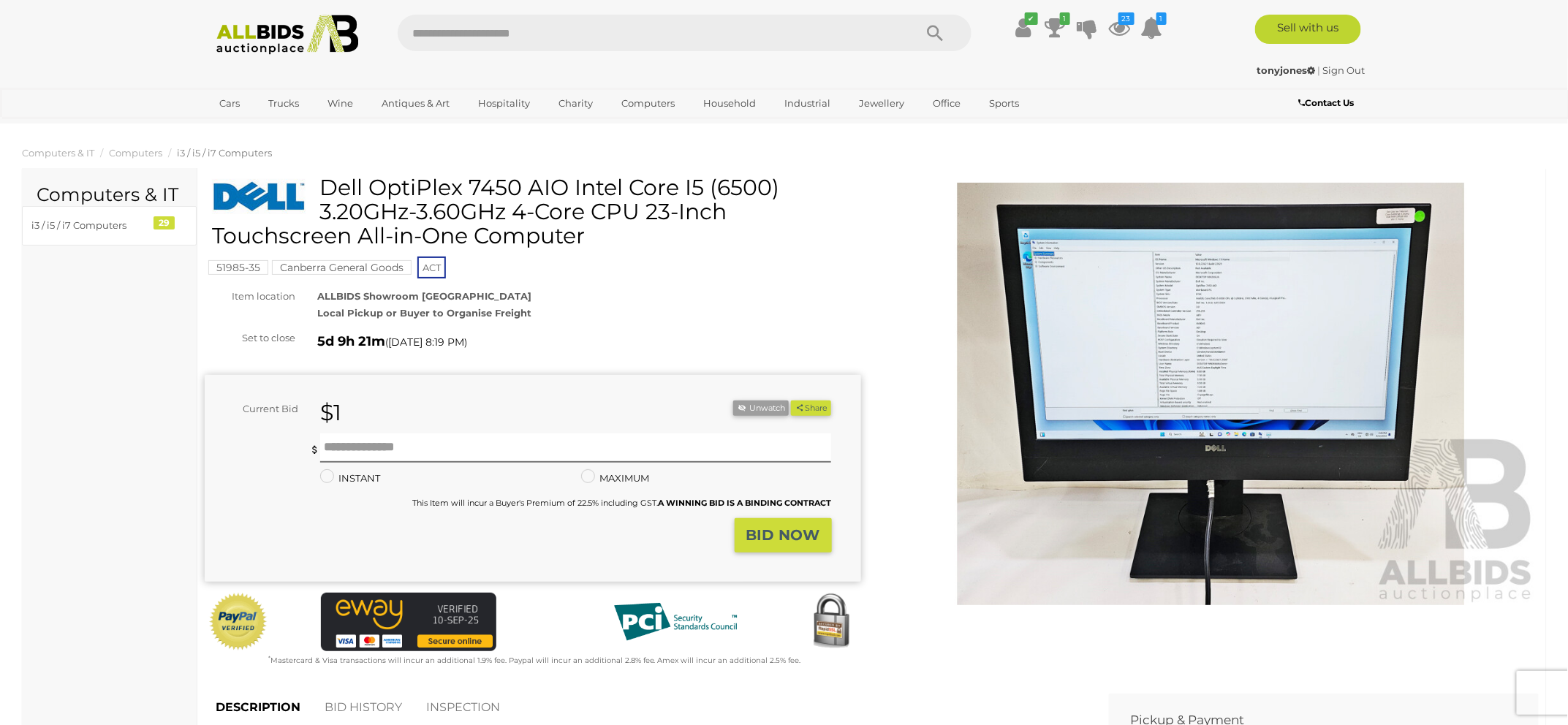
click at [1219, 305] on img at bounding box center [1211, 393] width 656 height 423
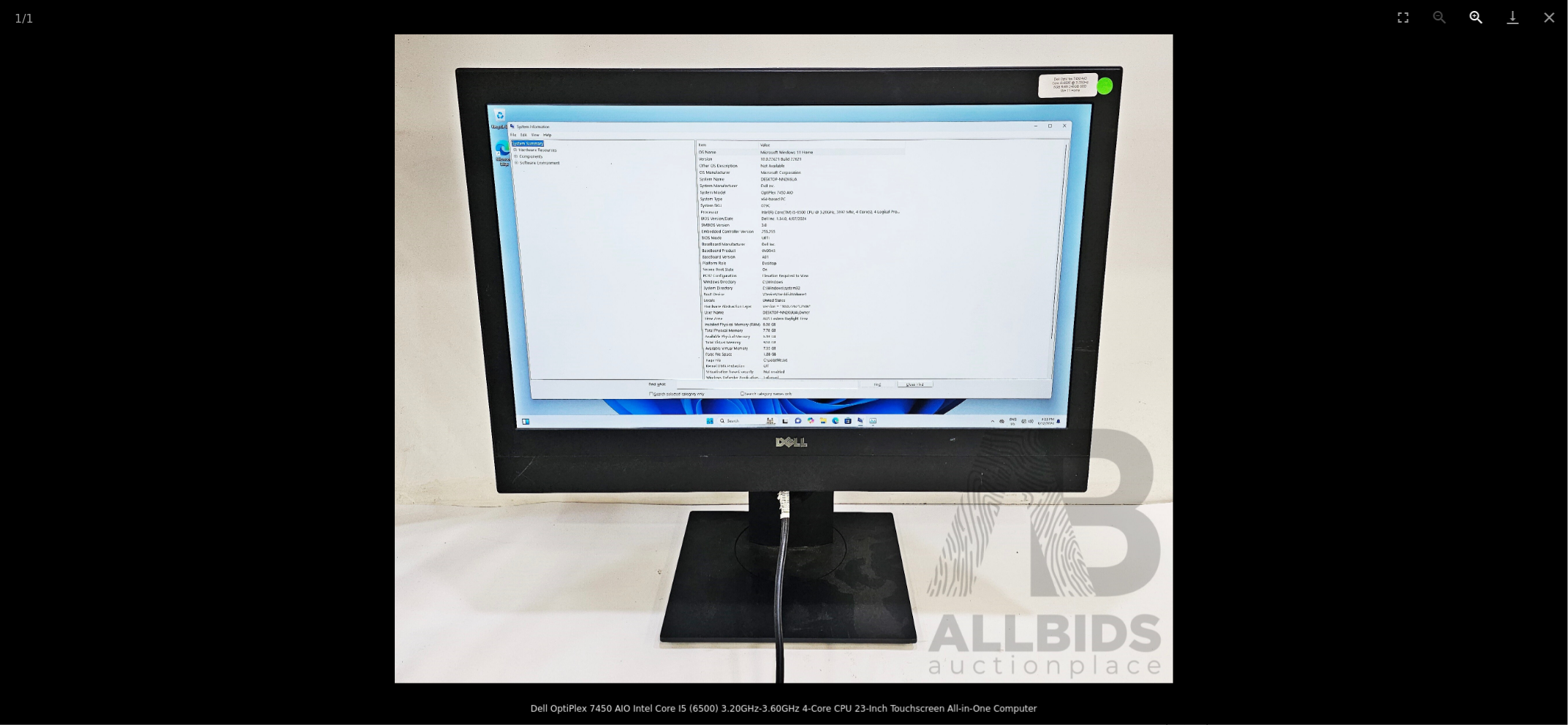
click at [1480, 13] on button "Zoom in" at bounding box center [1477, 17] width 36 height 35
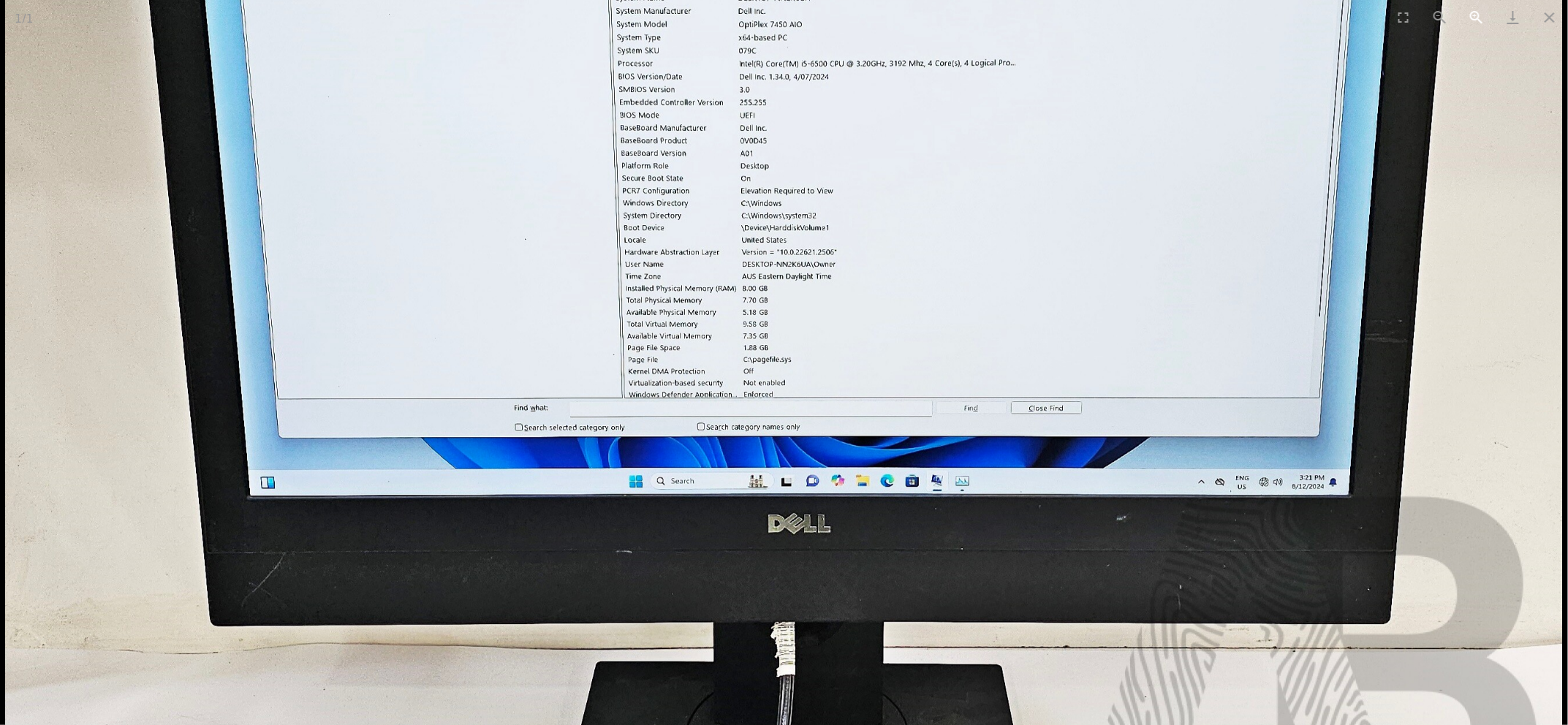
click at [1480, 13] on button "Zoom in" at bounding box center [1477, 17] width 36 height 35
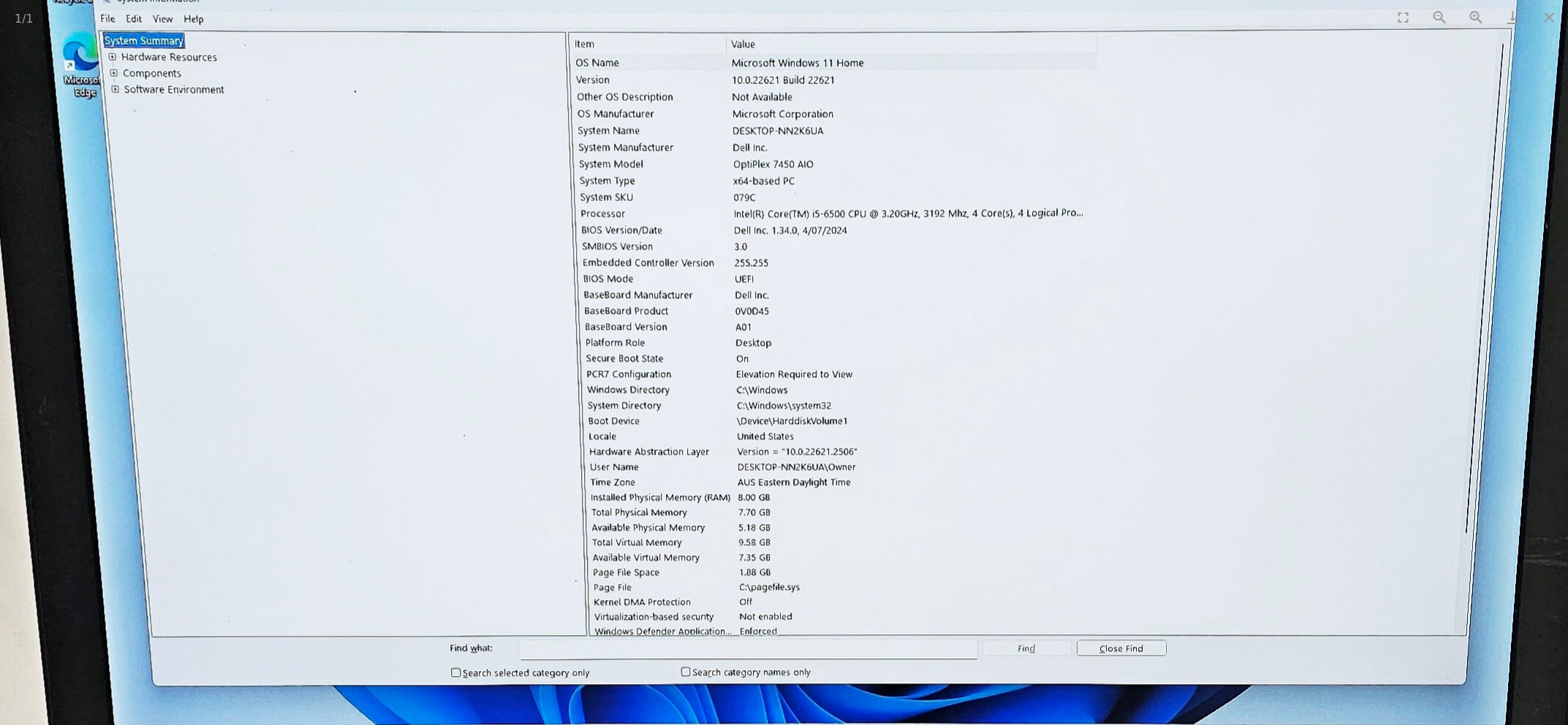
drag, startPoint x: 1160, startPoint y: 155, endPoint x: 1167, endPoint y: 383, distance: 228.1
click at [1167, 383] on img at bounding box center [790, 584] width 1965 height 1638
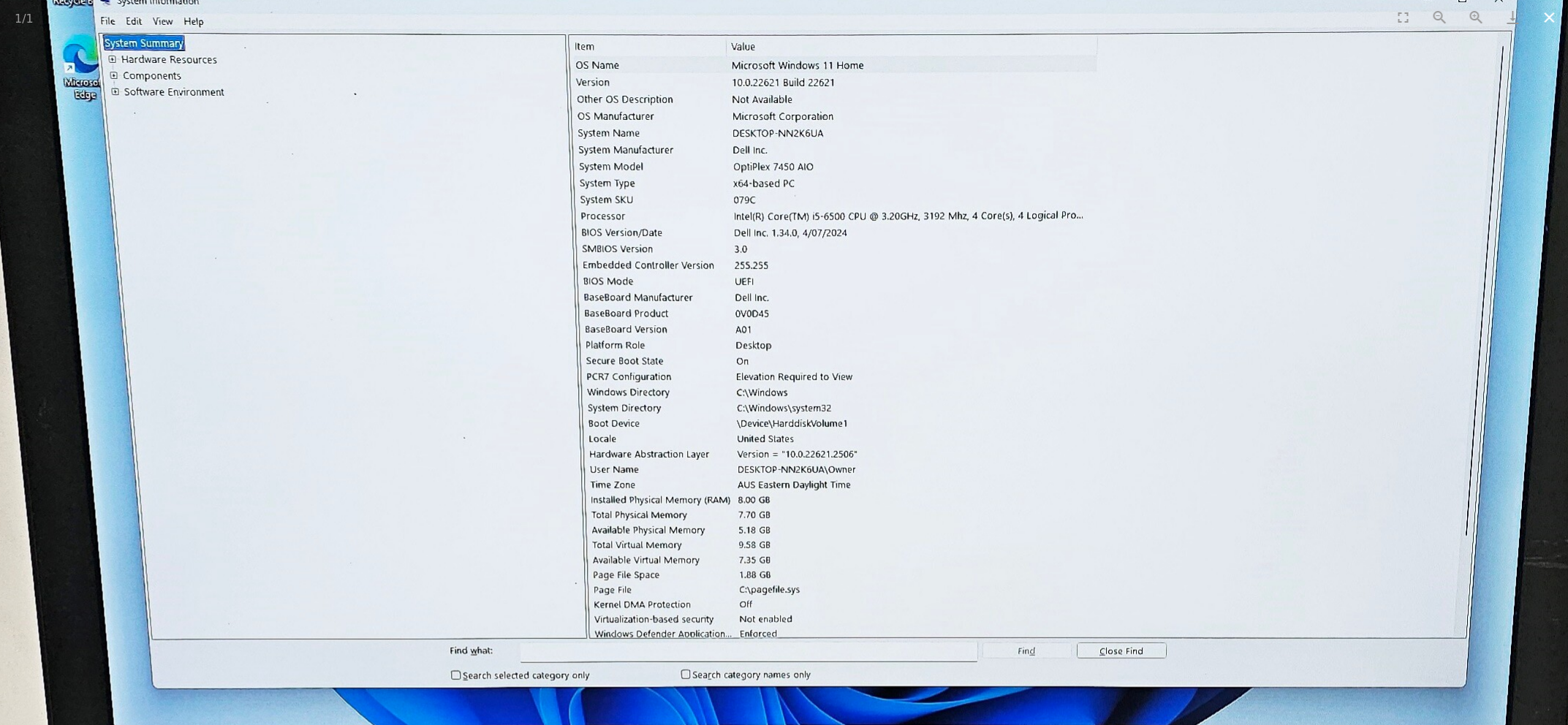
click at [1552, 19] on button "Close gallery" at bounding box center [1550, 17] width 36 height 35
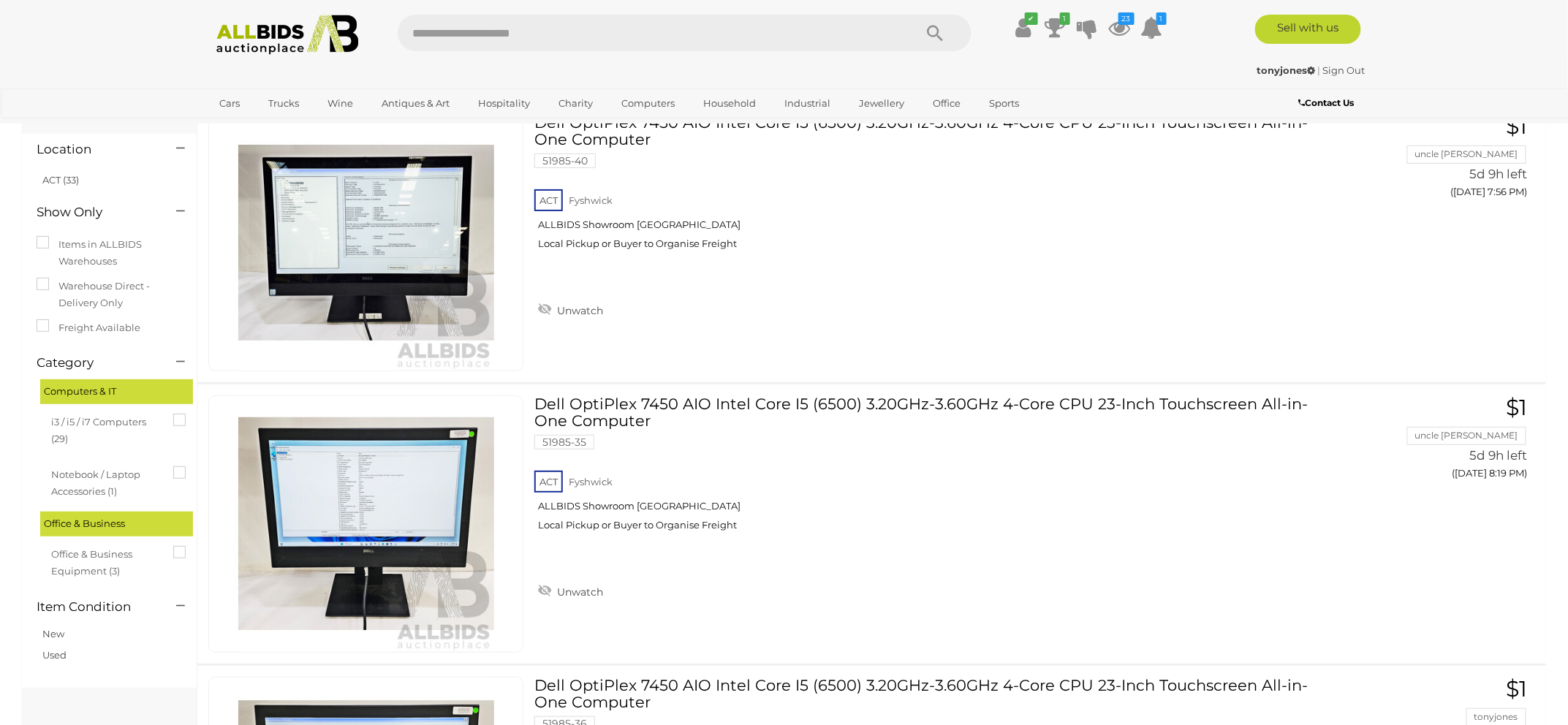
scroll to position [57, 0]
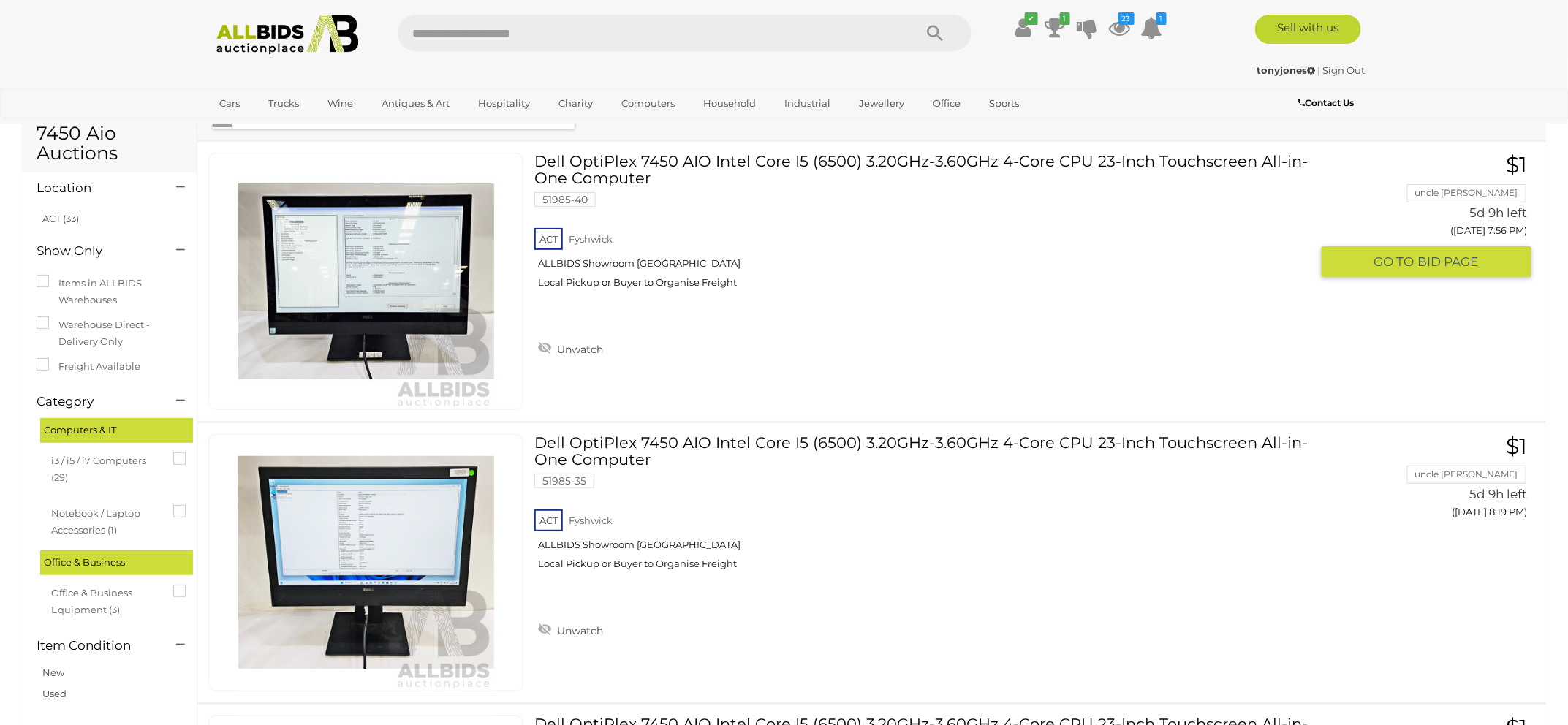
click at [845, 154] on link "Dell OptiPlex 7450 AIO Intel Core I5 (6500) 3.20GHz-3.60GHz 4-Core CPU 23-Inch …" at bounding box center [927, 226] width 765 height 147
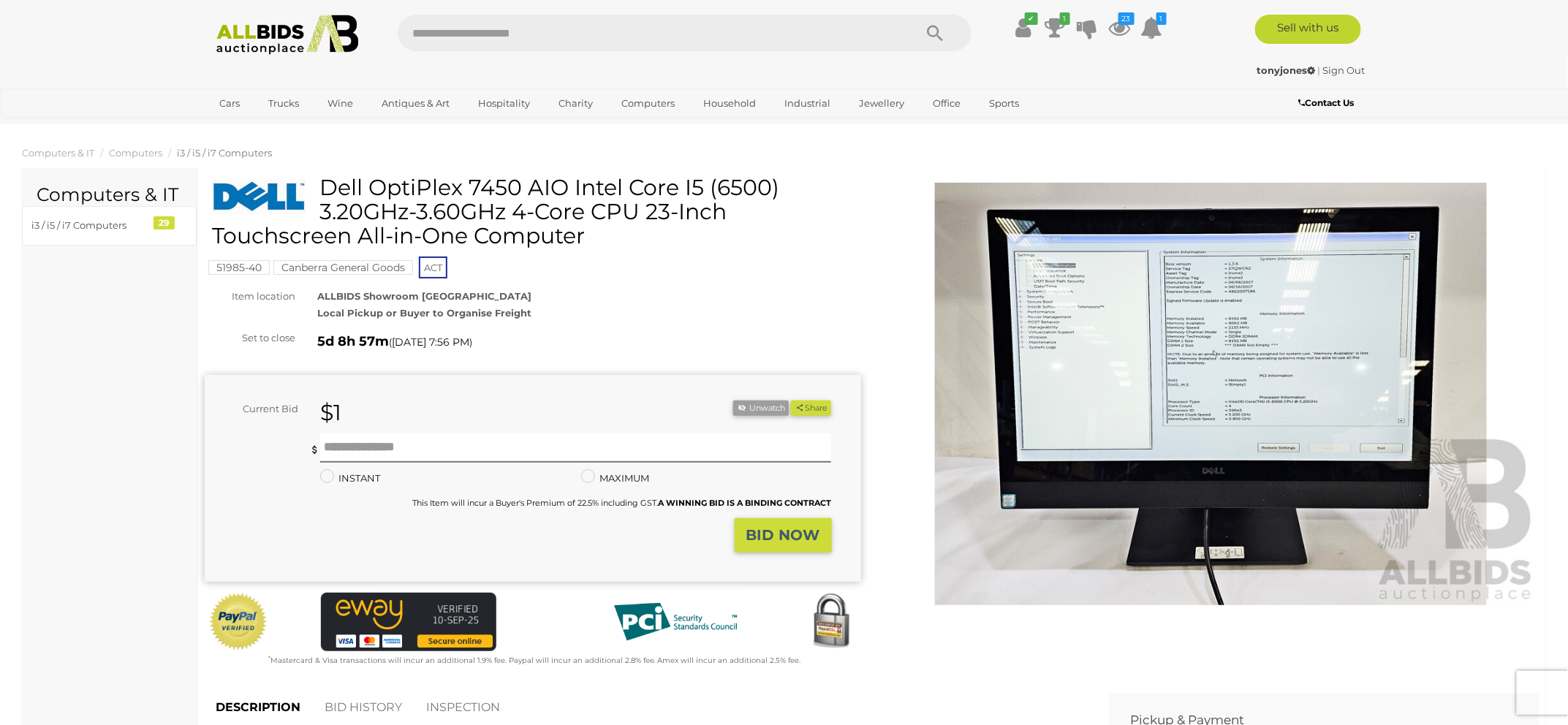
click at [1202, 340] on img at bounding box center [1211, 393] width 656 height 423
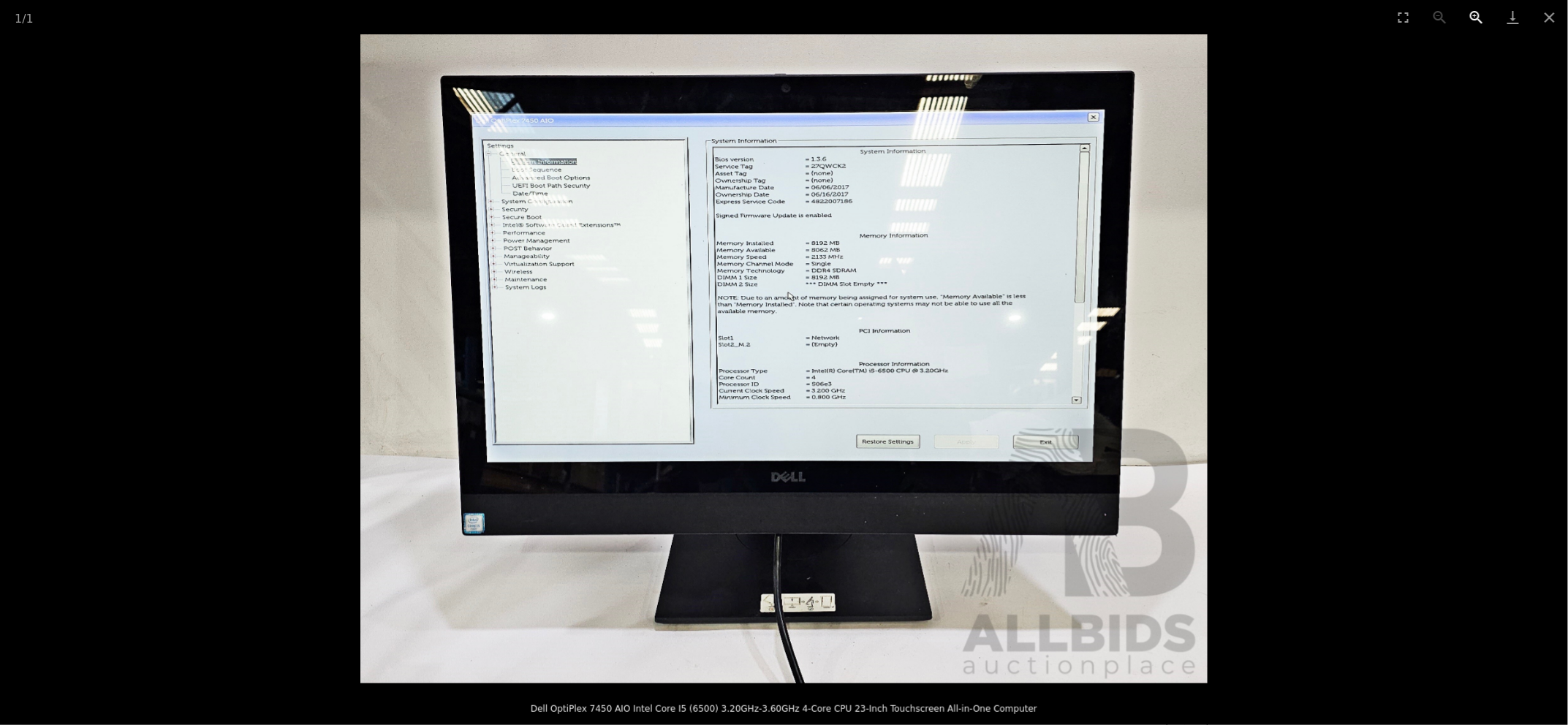
click at [1479, 7] on button "Zoom in" at bounding box center [1477, 17] width 36 height 35
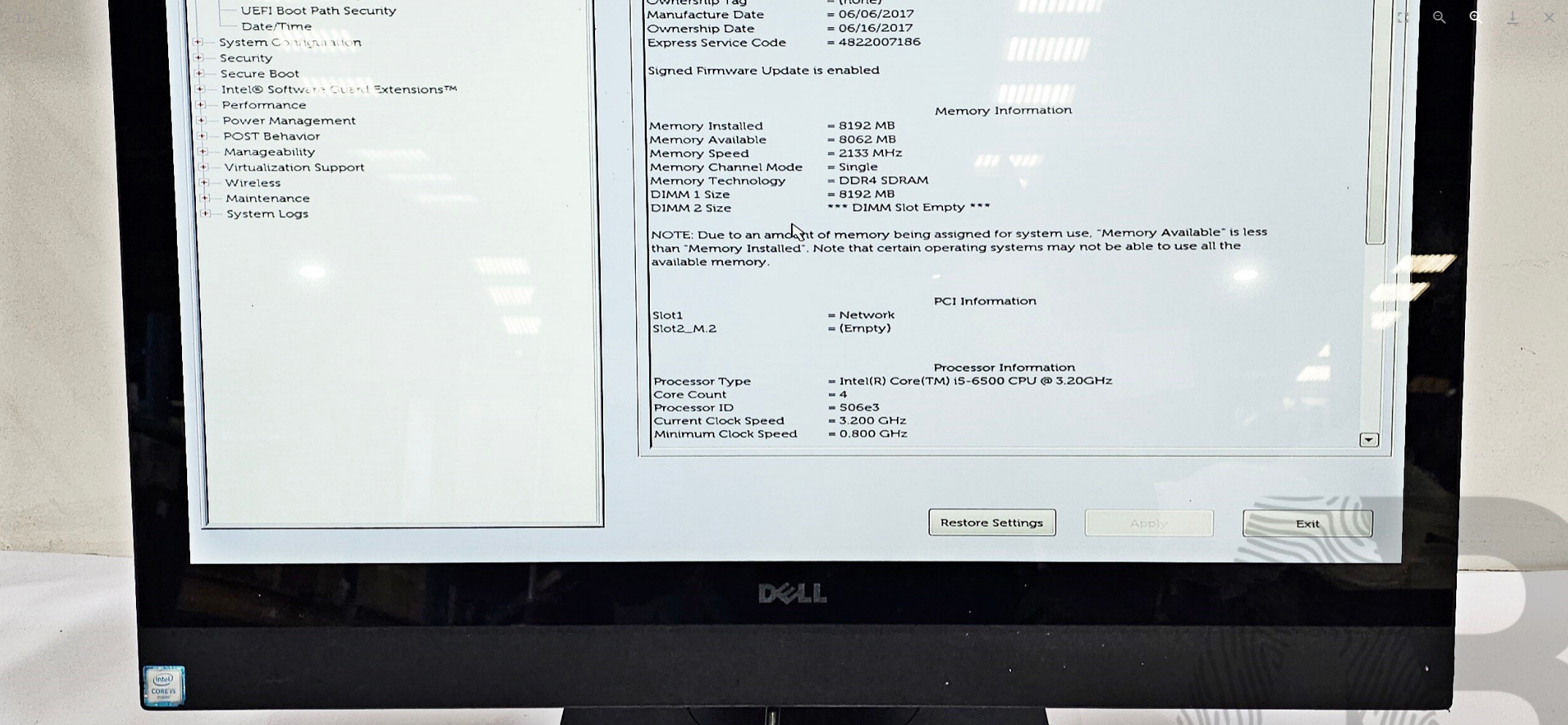
click at [1479, 7] on button "Zoom in" at bounding box center [1477, 17] width 36 height 35
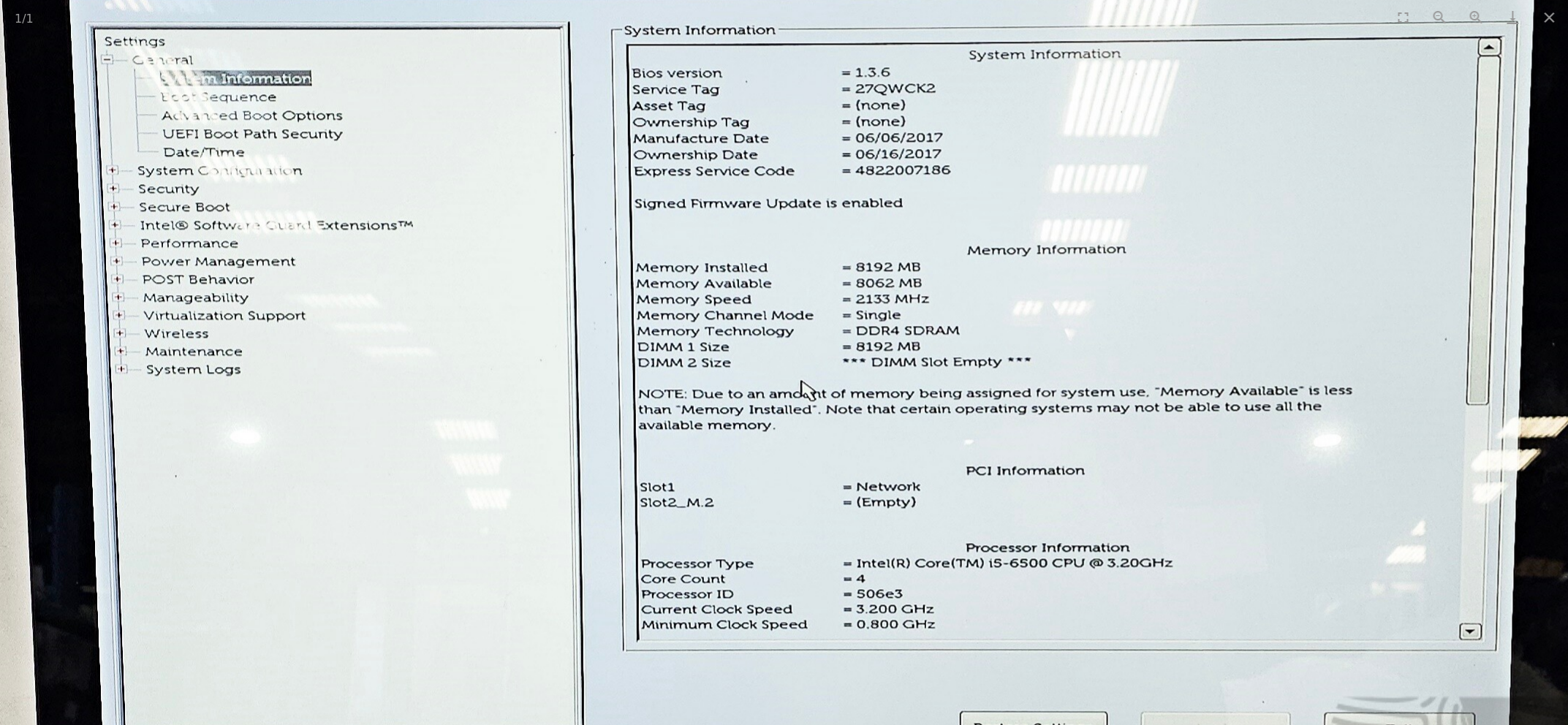
drag, startPoint x: 1131, startPoint y: 106, endPoint x: 1139, endPoint y: 285, distance: 179.2
click at [1139, 285] on img at bounding box center [792, 536] width 1965 height 1506
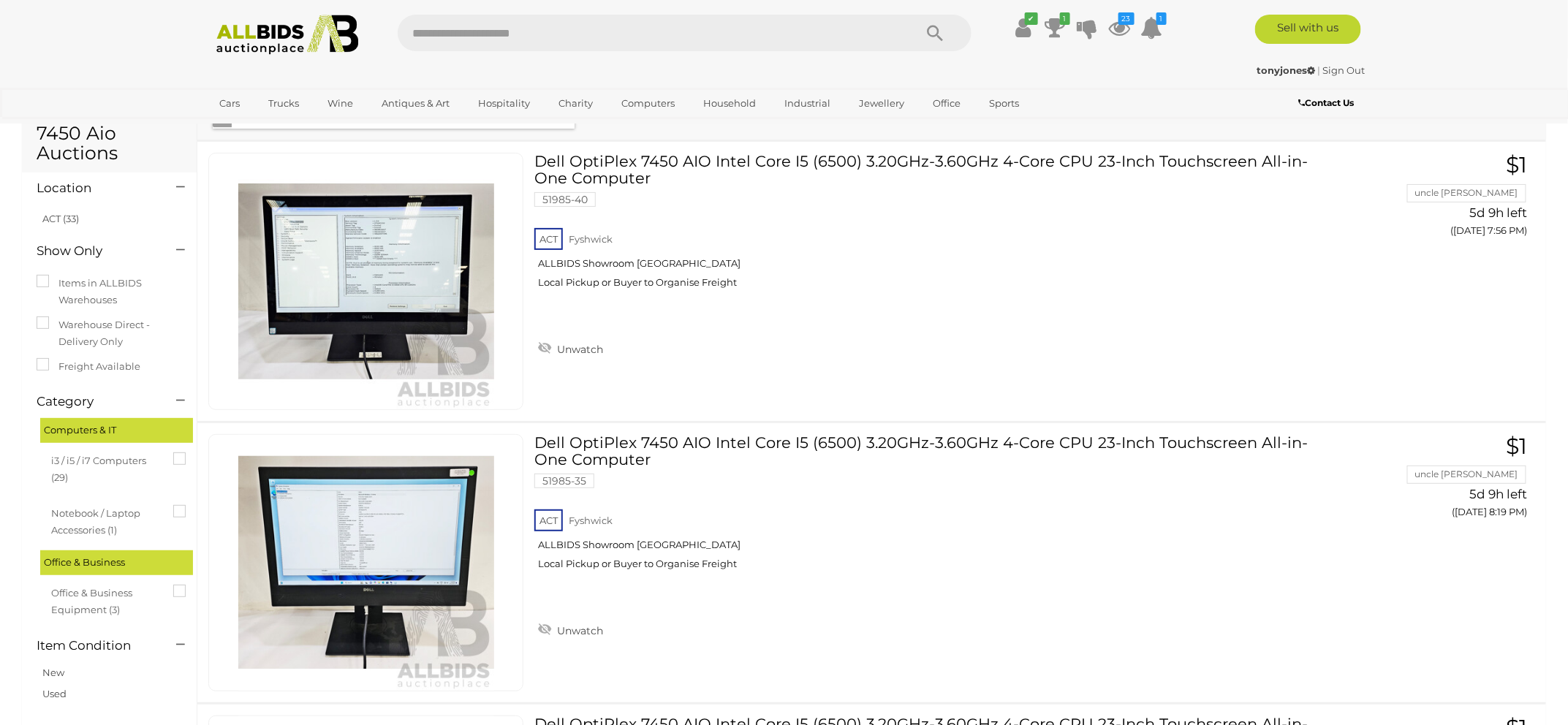
scroll to position [402, 0]
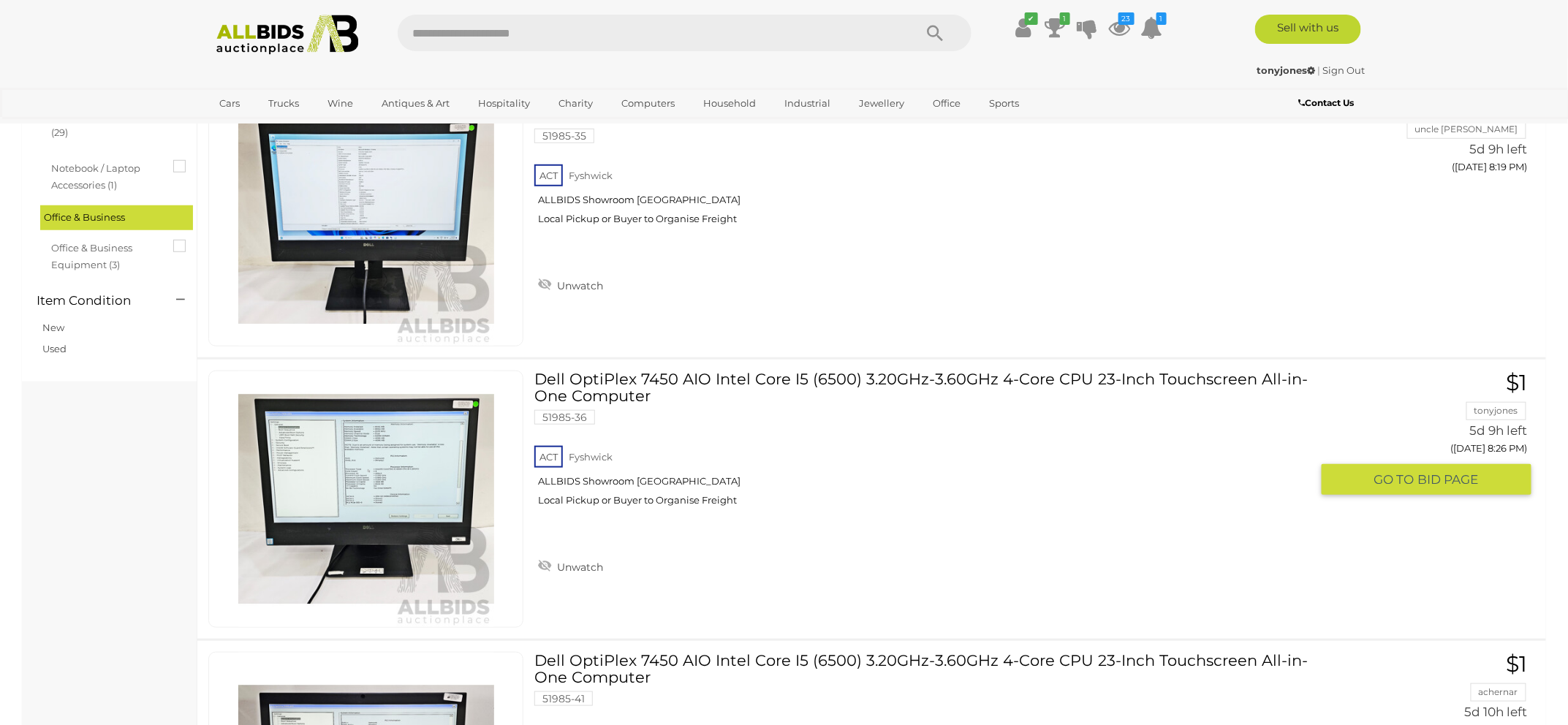
click at [626, 385] on link "Dell OptiPlex 7450 AIO Intel Core I5 (6500) 3.20GHz-3.60GHz 4-Core CPU 23-Inch …" at bounding box center [927, 444] width 765 height 147
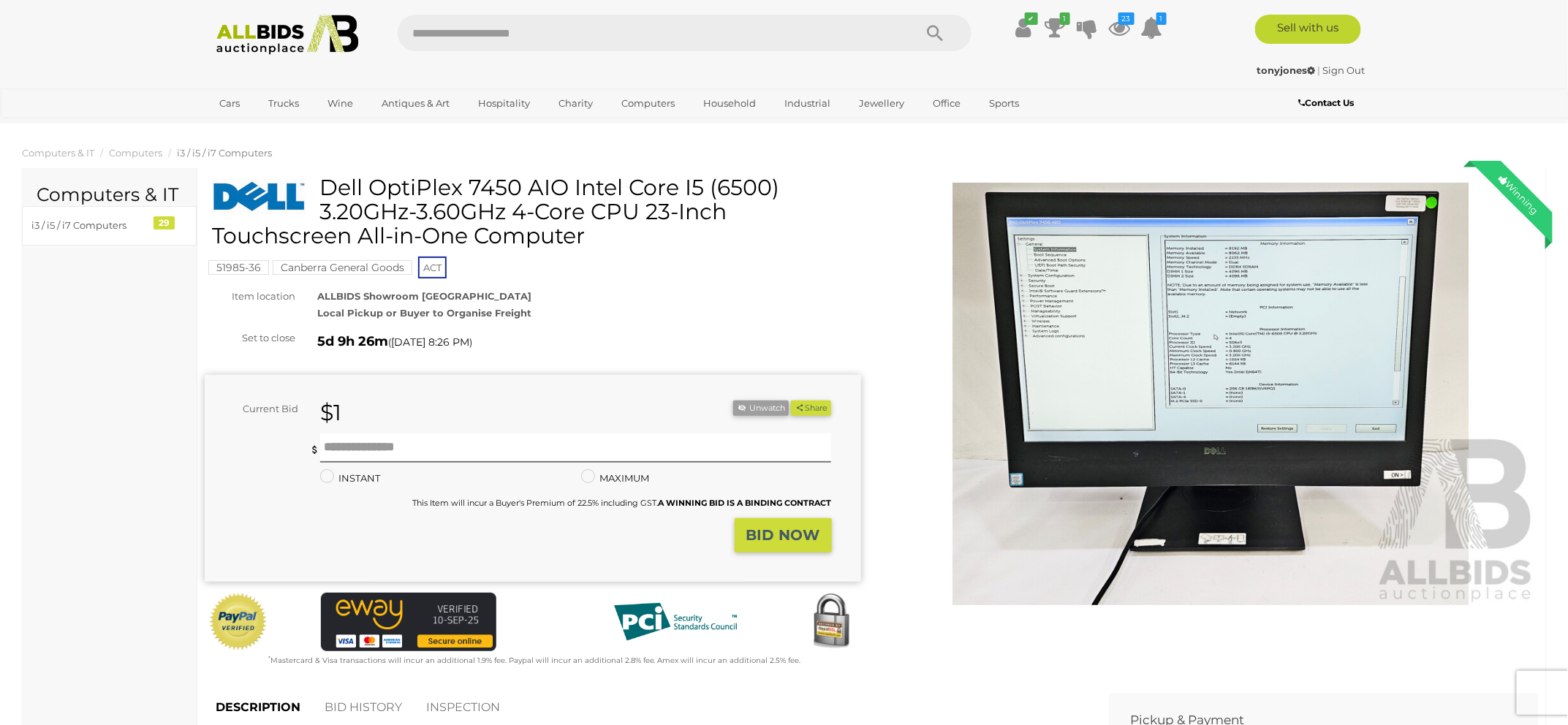
click at [1241, 369] on img at bounding box center [1211, 393] width 656 height 423
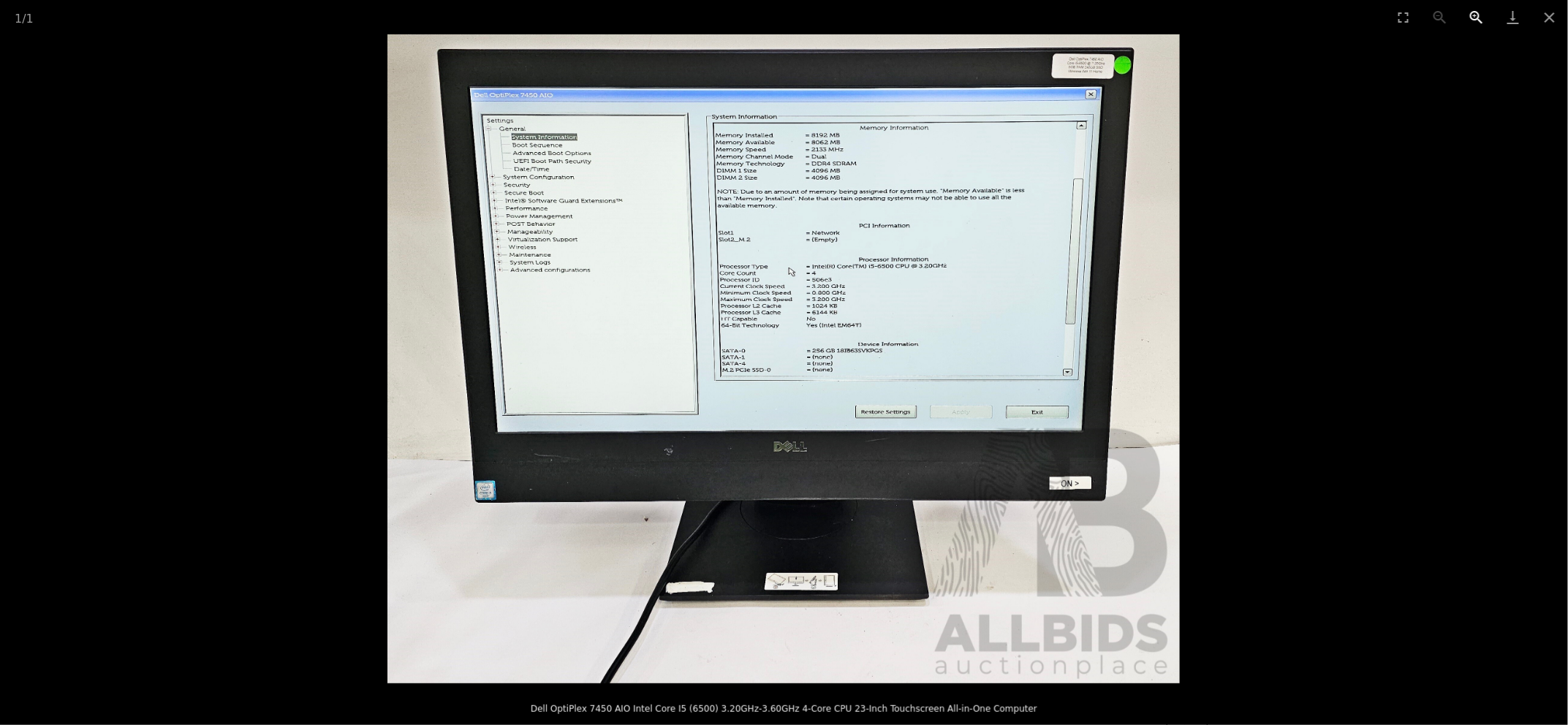
click at [1476, 12] on button "Zoom in" at bounding box center [1477, 17] width 36 height 35
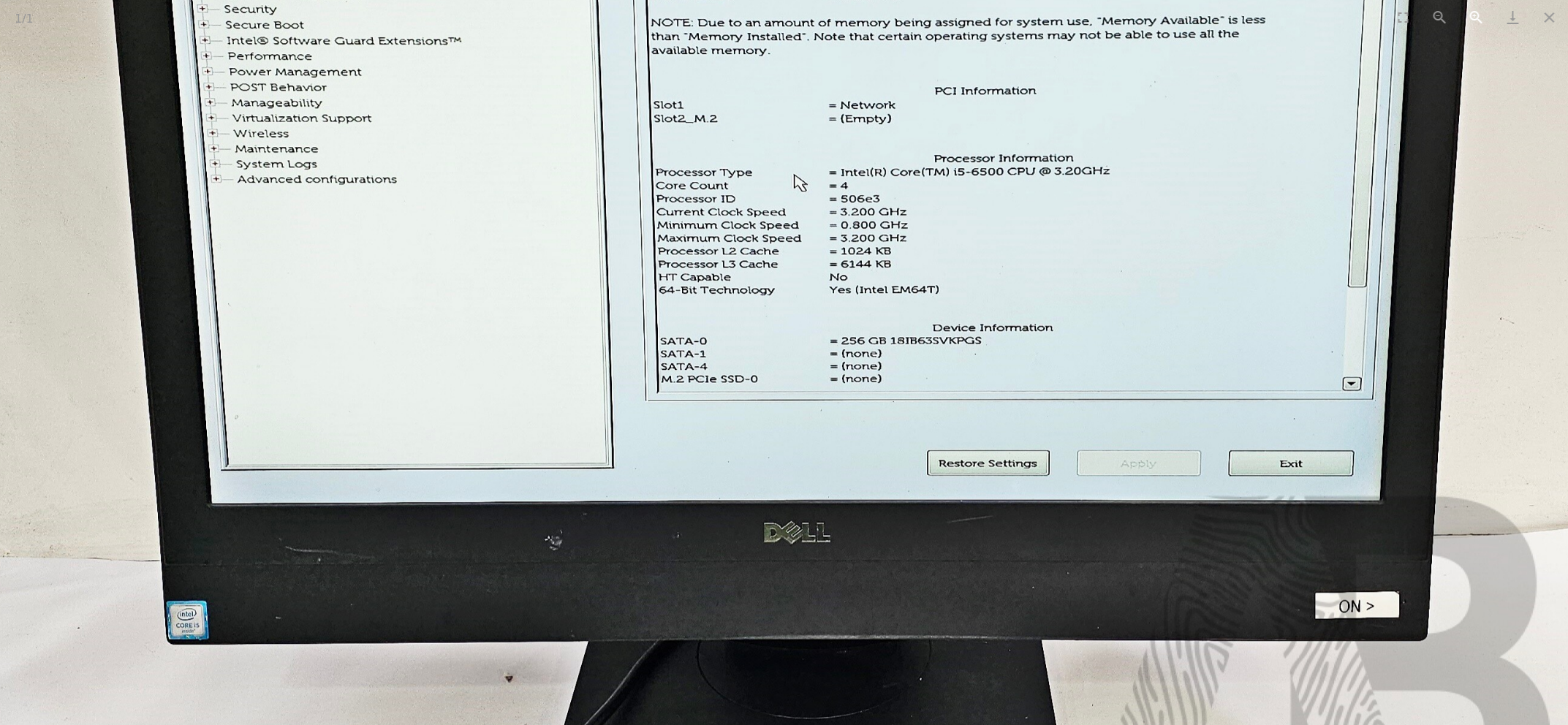
click at [1476, 12] on button "Zoom in" at bounding box center [1477, 17] width 36 height 35
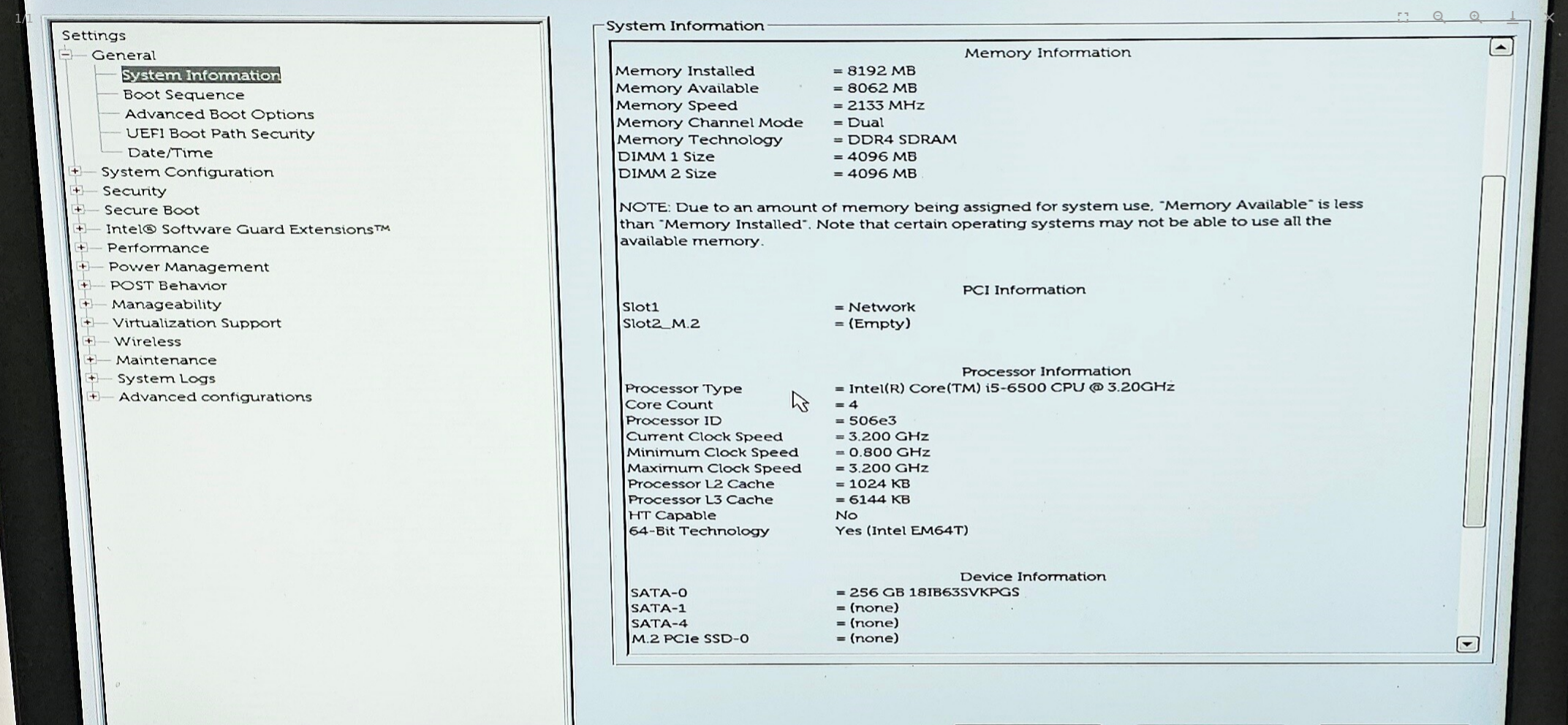
drag, startPoint x: 1123, startPoint y: 280, endPoint x: 1119, endPoint y: 535, distance: 255.0
click at [1119, 535] on img at bounding box center [781, 612] width 1919 height 1572
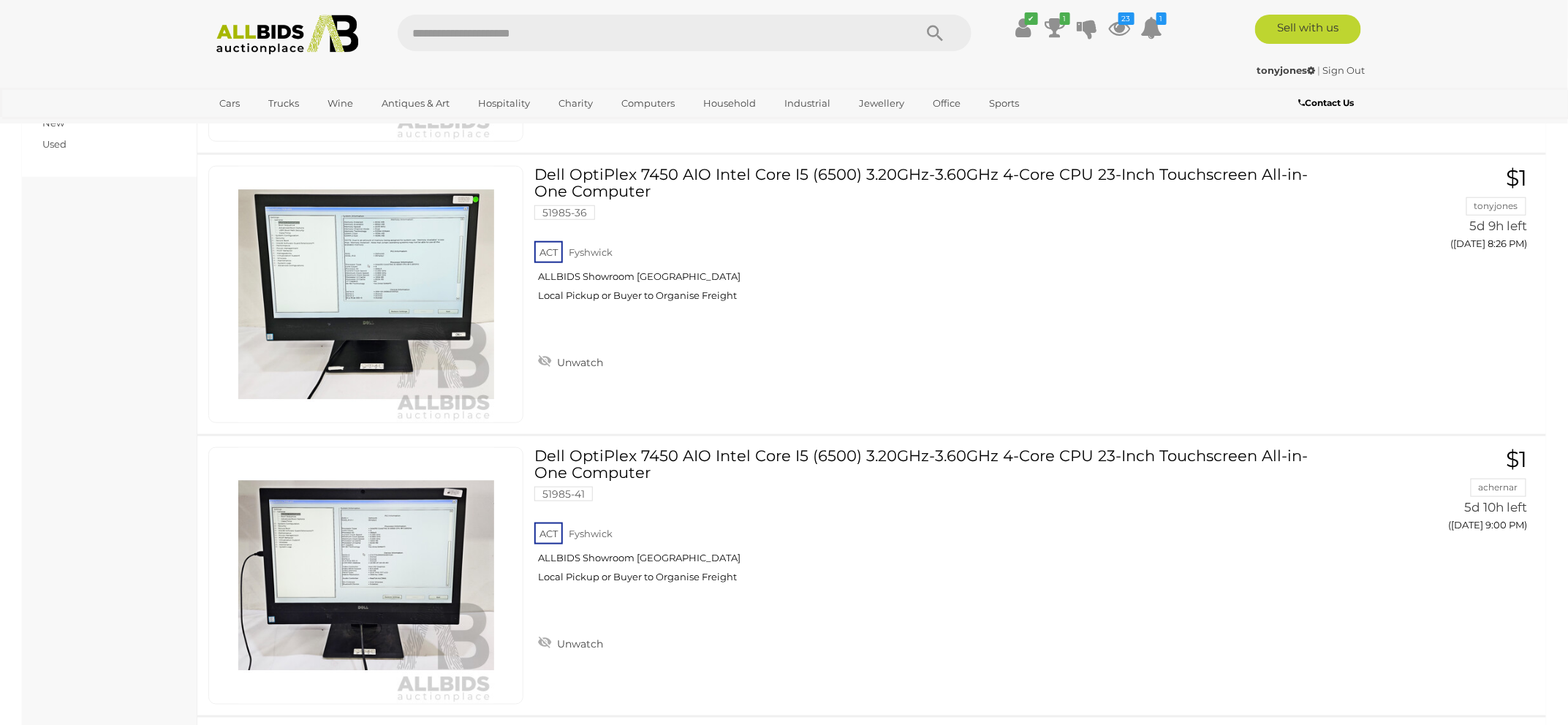
scroll to position [692, 0]
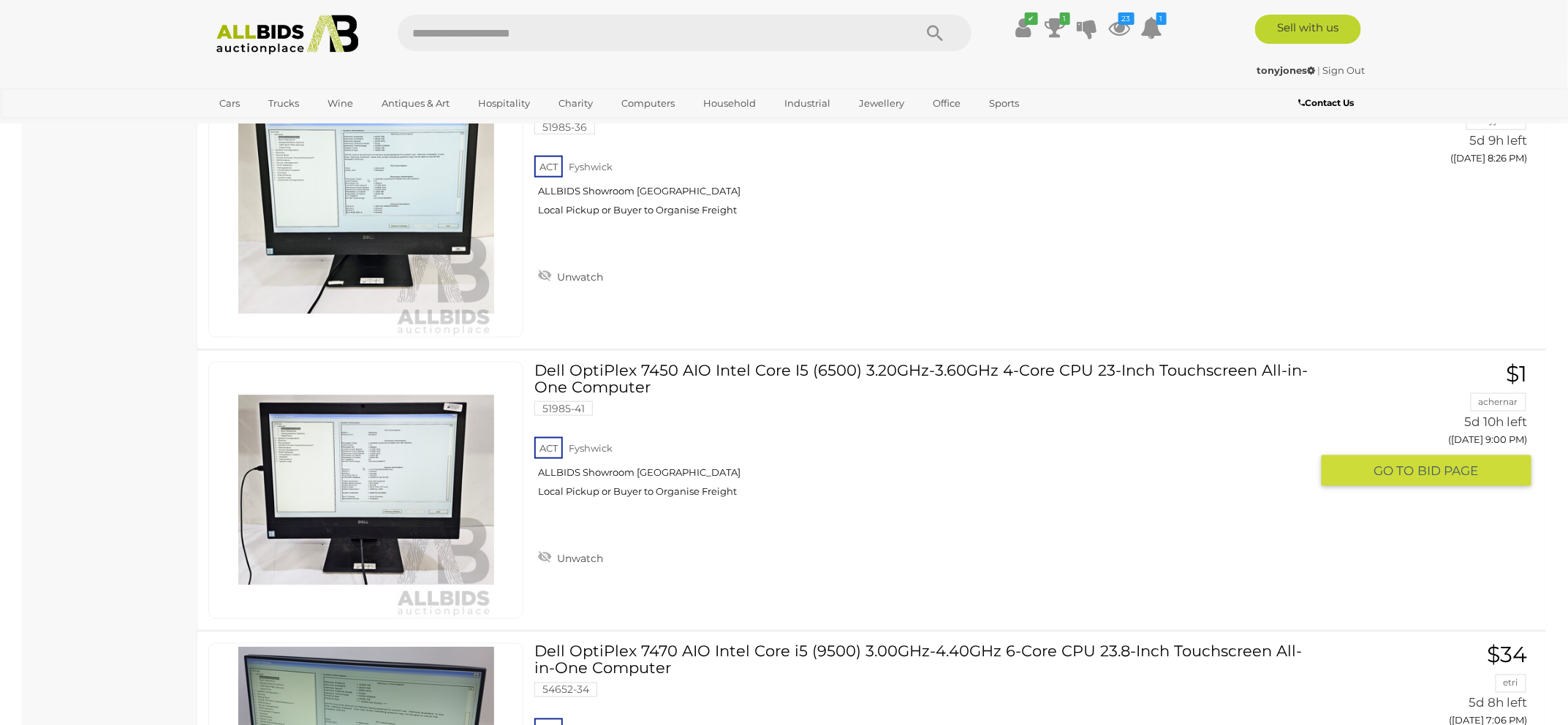
click at [820, 366] on link "Dell OptiPlex 7450 AIO Intel Core I5 (6500) 3.20GHz-3.60GHz 4-Core CPU 23-Inch …" at bounding box center [927, 435] width 765 height 147
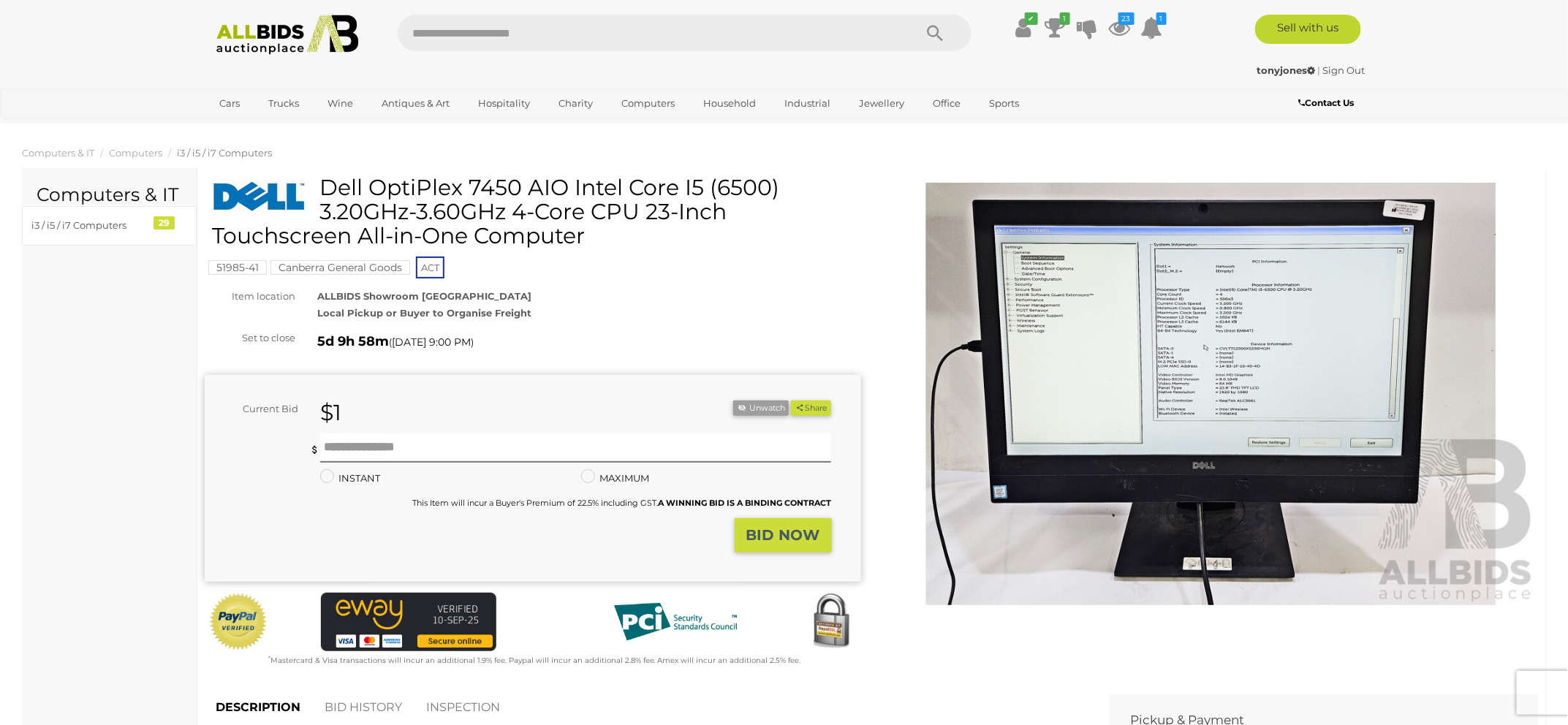
click at [1184, 333] on img at bounding box center [1211, 393] width 656 height 423
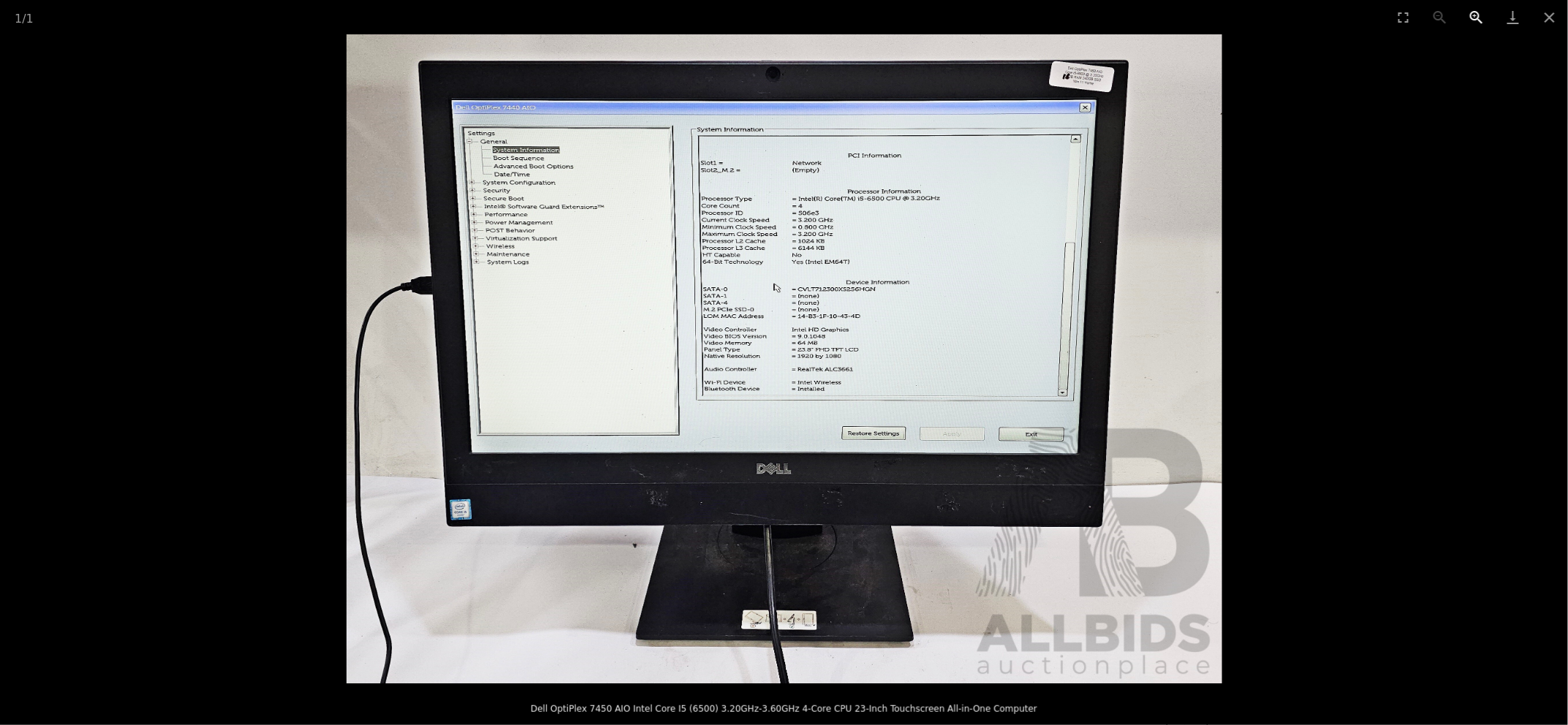
click at [1474, 18] on button "Zoom in" at bounding box center [1477, 17] width 36 height 35
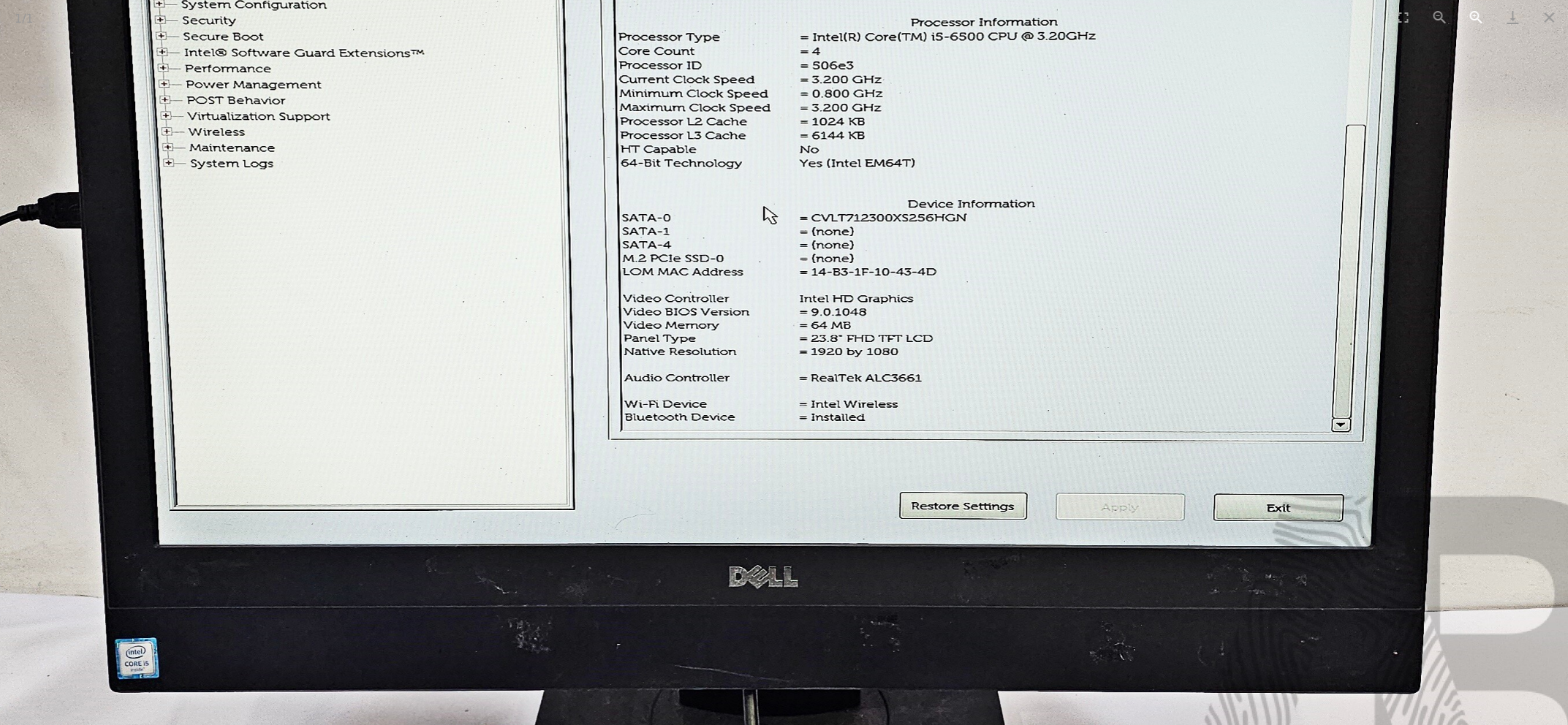
click at [1474, 18] on button "Zoom in" at bounding box center [1477, 17] width 36 height 35
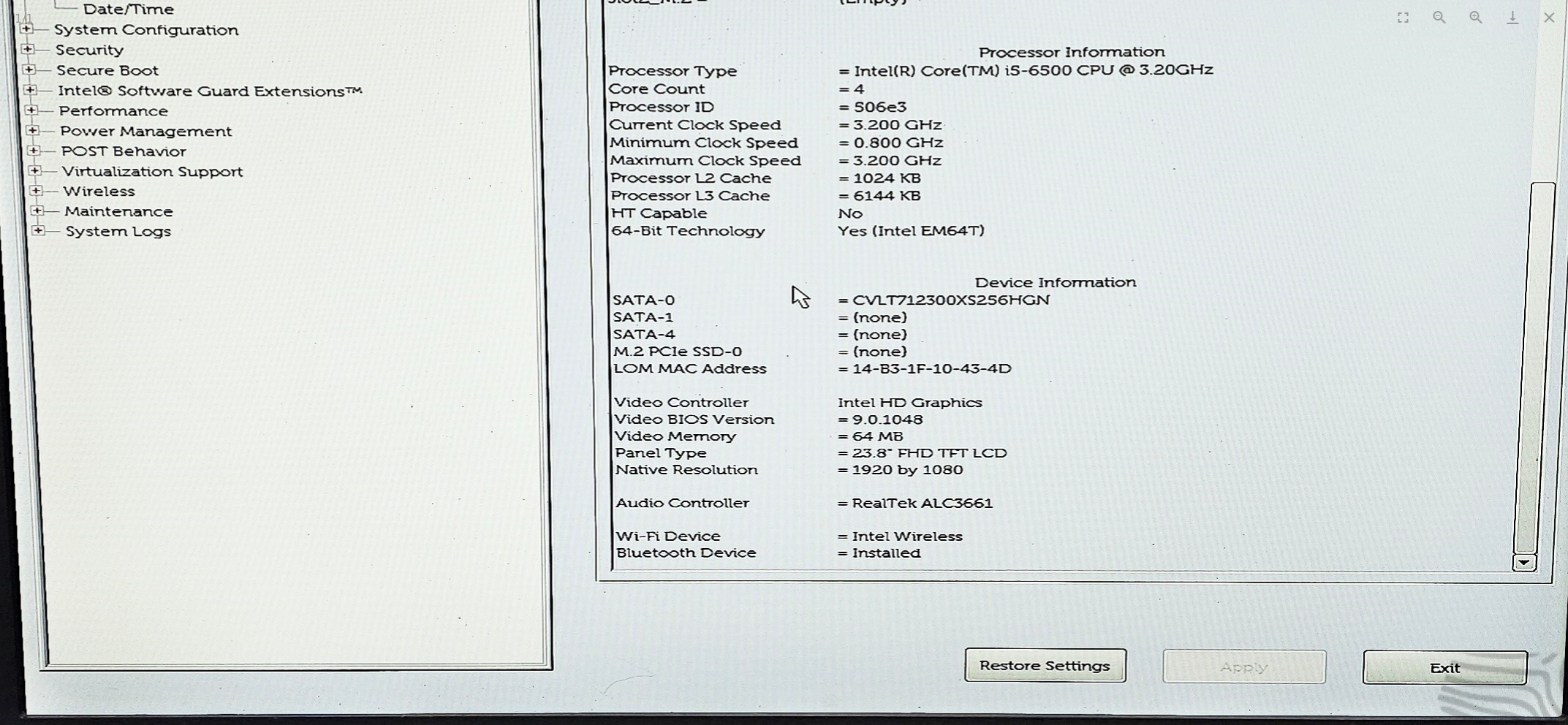
drag, startPoint x: 1325, startPoint y: 161, endPoint x: 1359, endPoint y: 281, distance: 124.7
click at [1359, 281] on img at bounding box center [818, 477] width 2219 height 1645
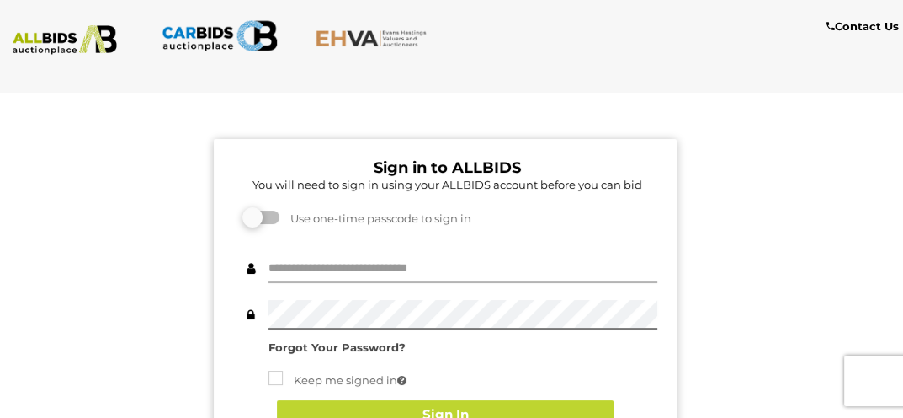
type input "*********"
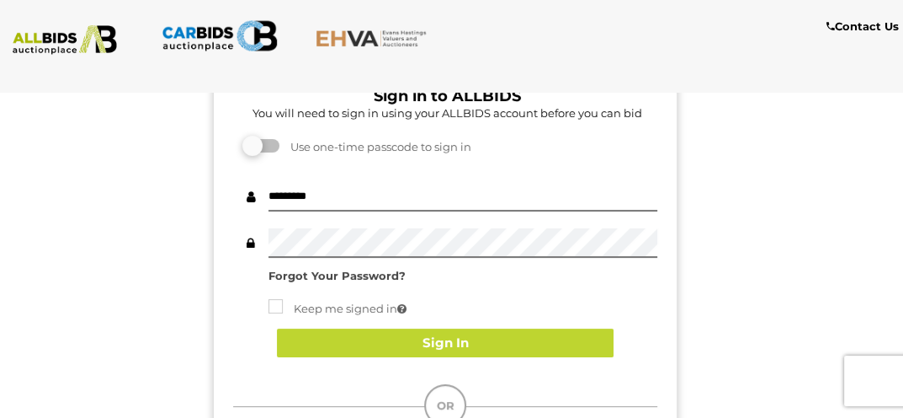
scroll to position [83, 0]
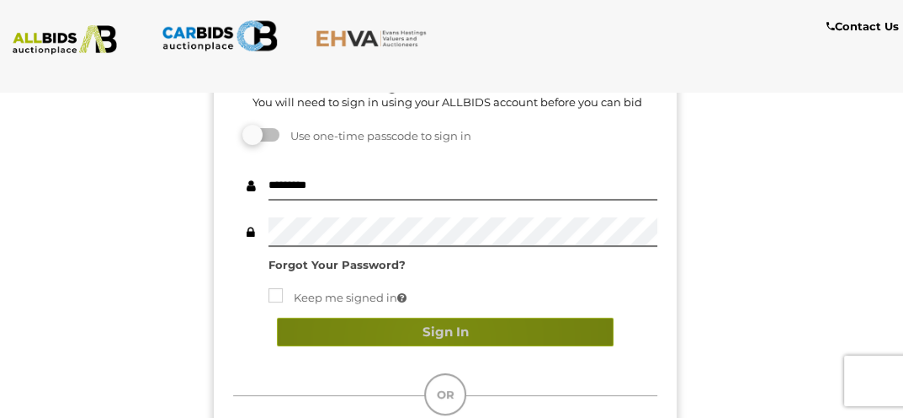
click at [427, 338] on button "Sign In" at bounding box center [445, 331] width 337 height 29
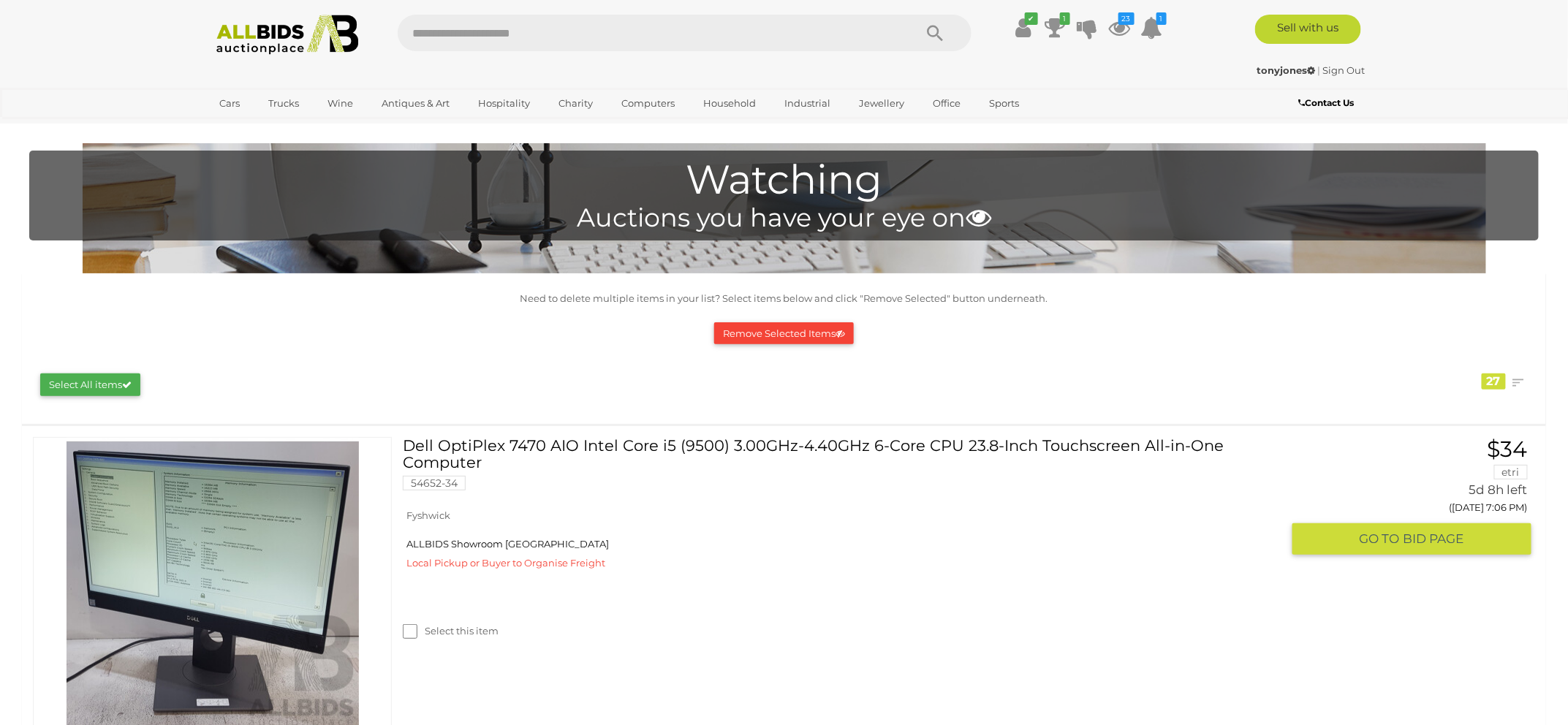
click at [705, 447] on link "Dell OptiPlex 7470 AIO Intel Core i5 (9500) 3.00GHz-4.40GHz 6-Core CPU 23.8-Inc…" at bounding box center [847, 469] width 867 height 64
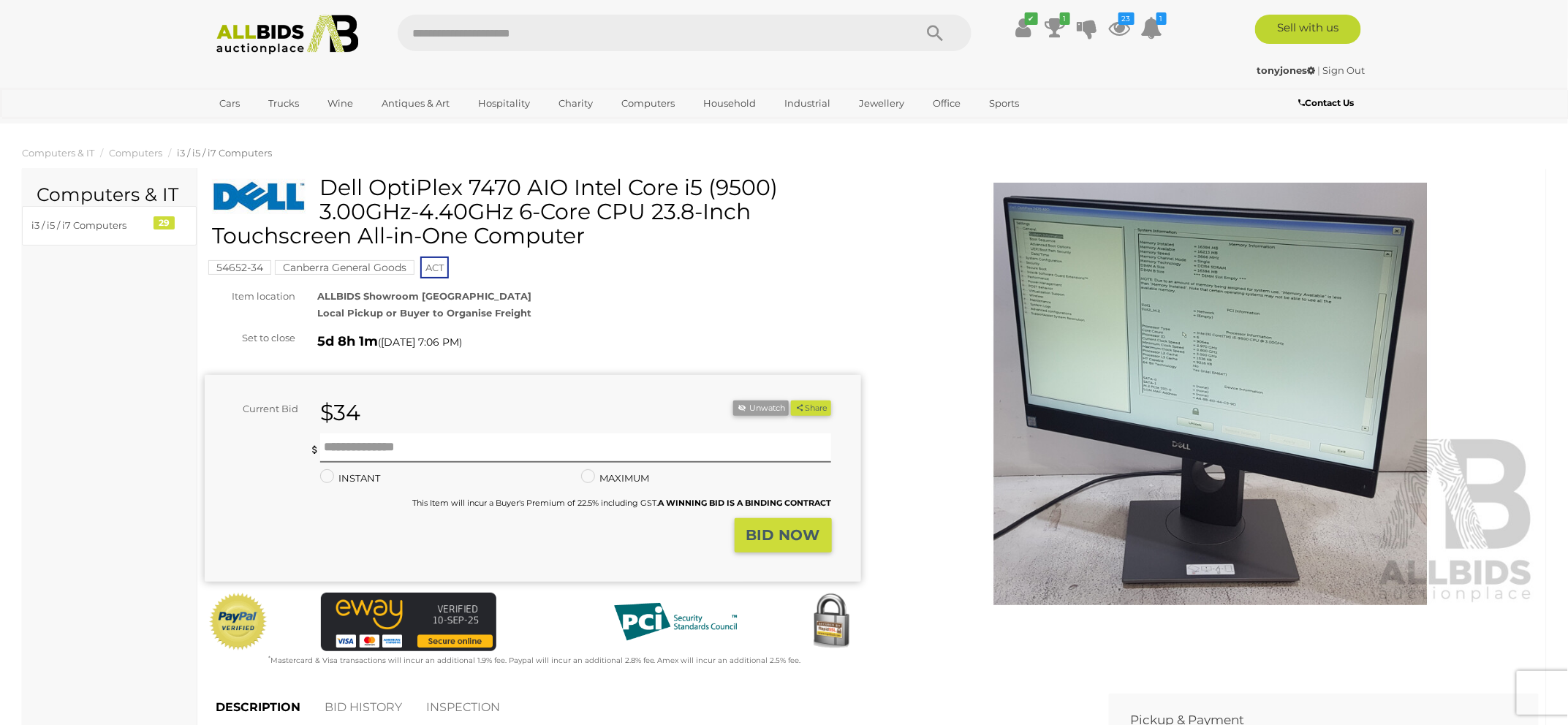
click at [1348, 69] on link "Sign Out" at bounding box center [1344, 69] width 43 height 11
